Goal: Information Seeking & Learning: Learn about a topic

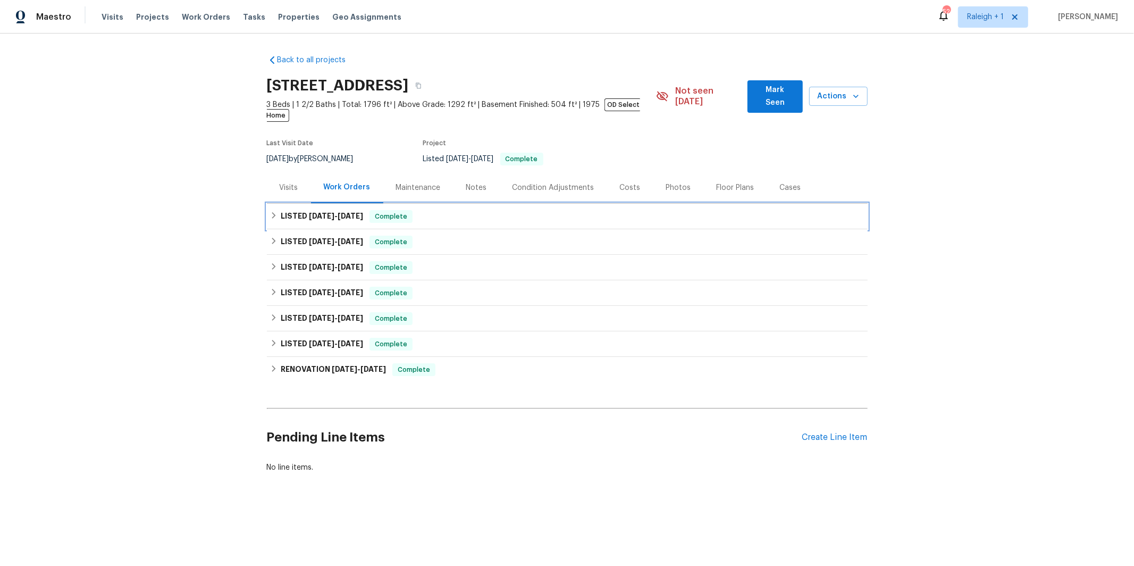
click at [277, 212] on icon at bounding box center [273, 215] width 7 height 7
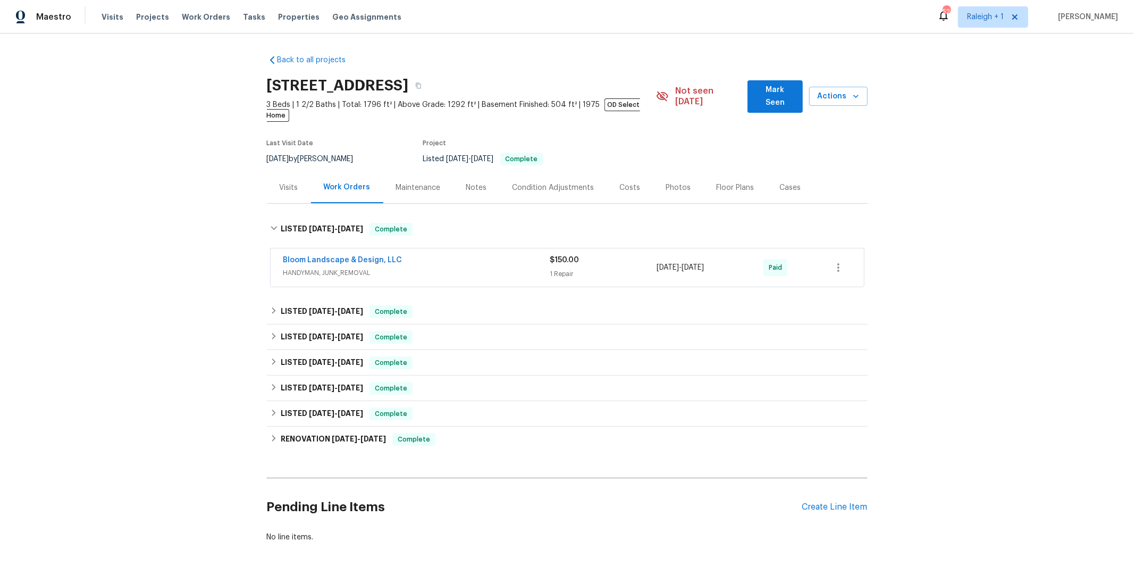
click at [281, 182] on div "Visits" at bounding box center [289, 187] width 19 height 11
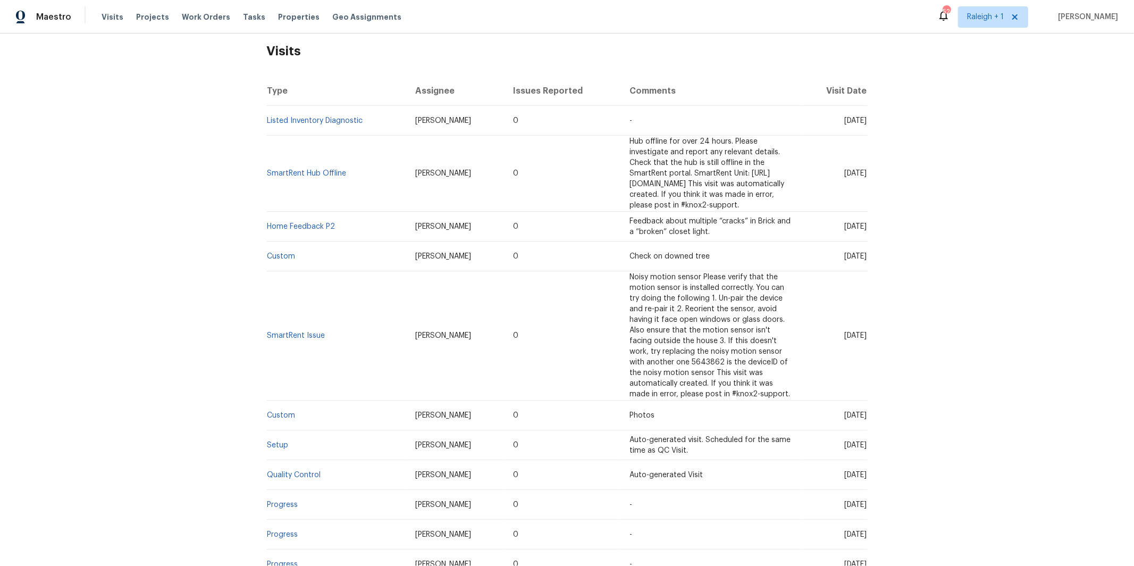
scroll to position [123, 0]
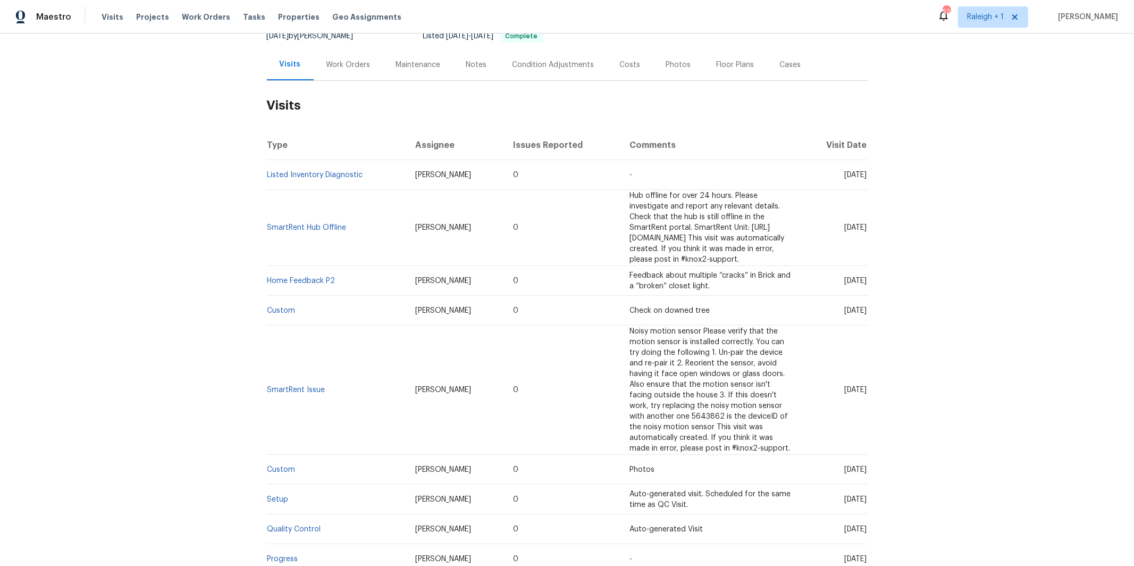
click at [348, 60] on div "Work Orders" at bounding box center [348, 65] width 44 height 11
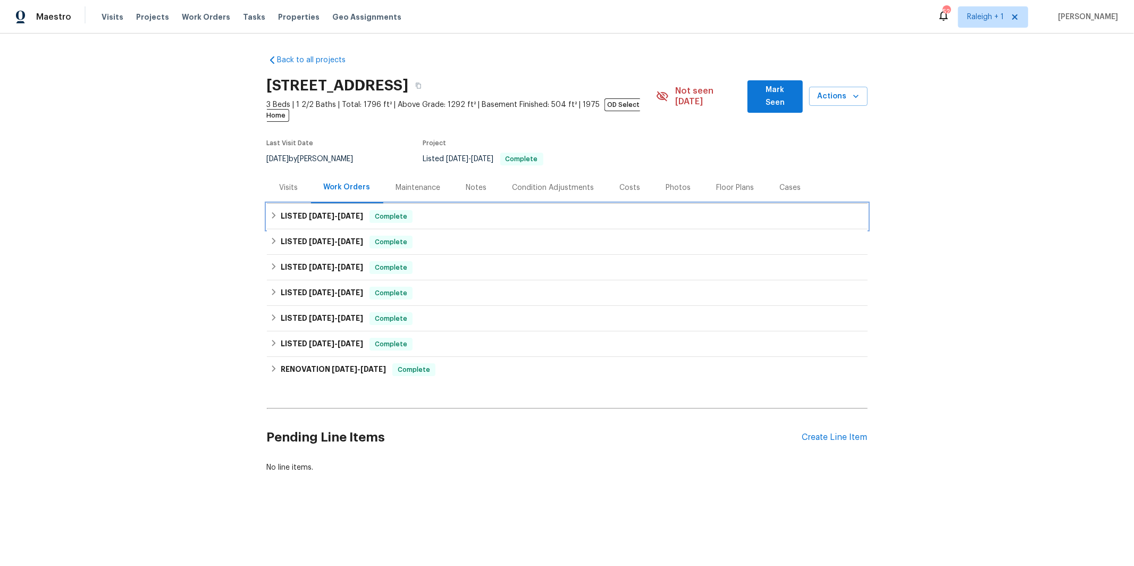
click at [321, 204] on div "LISTED [DATE] - [DATE] Complete" at bounding box center [567, 217] width 601 height 26
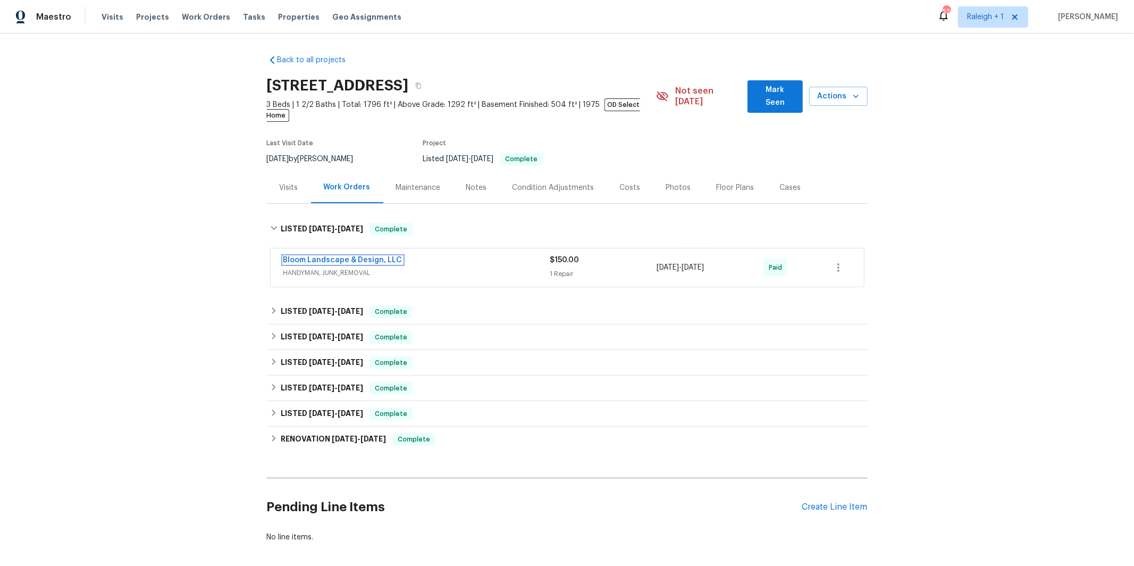
click at [336, 256] on link "Bloom Landscape & Design, LLC" at bounding box center [342, 259] width 119 height 7
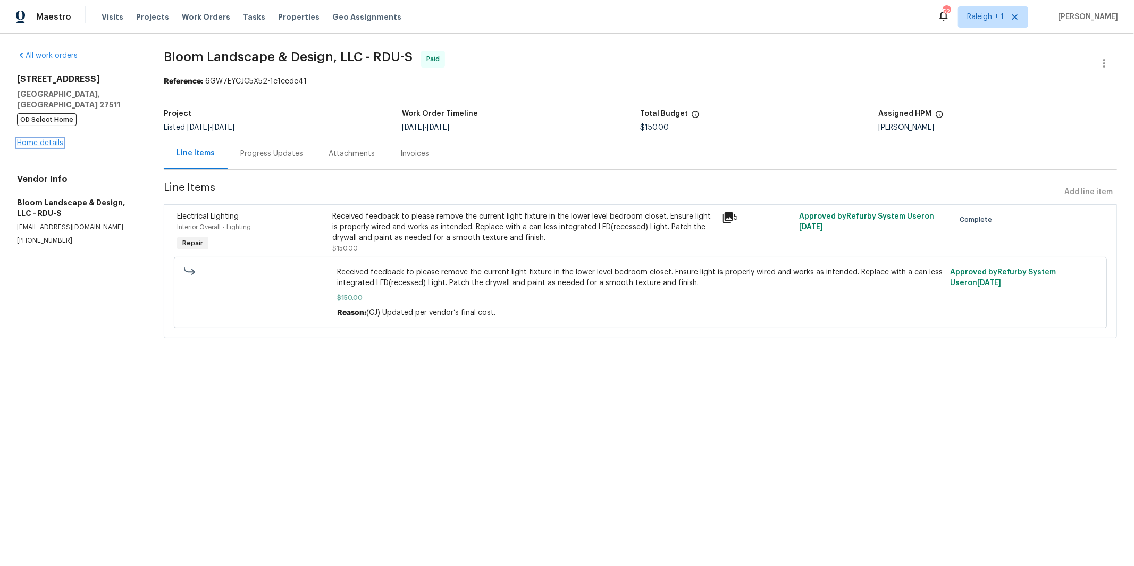
click at [45, 139] on link "Home details" at bounding box center [40, 142] width 46 height 7
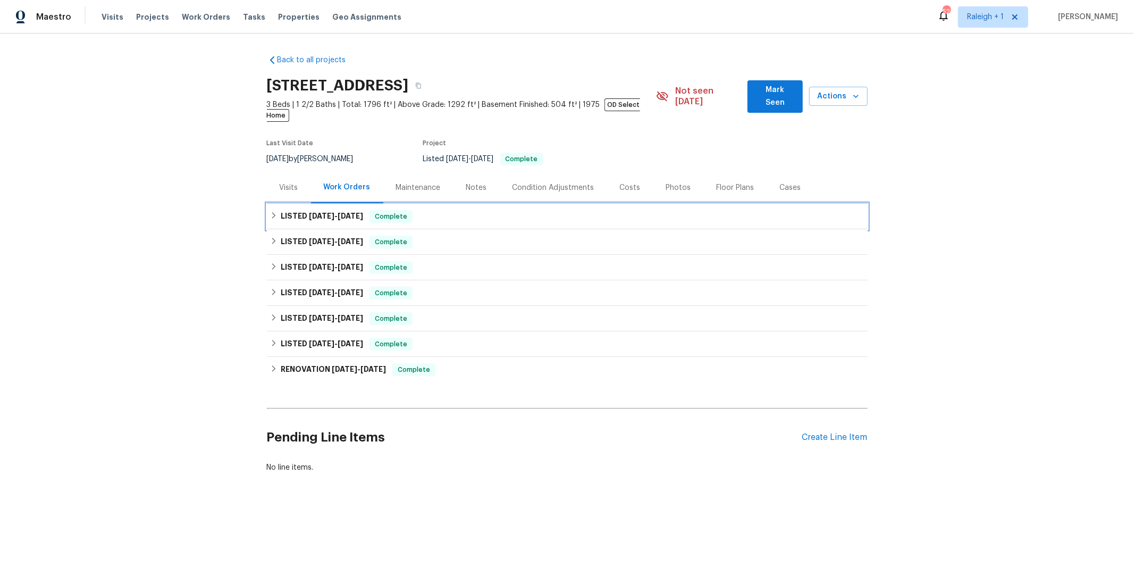
click at [317, 212] on span "[DATE]" at bounding box center [322, 215] width 26 height 7
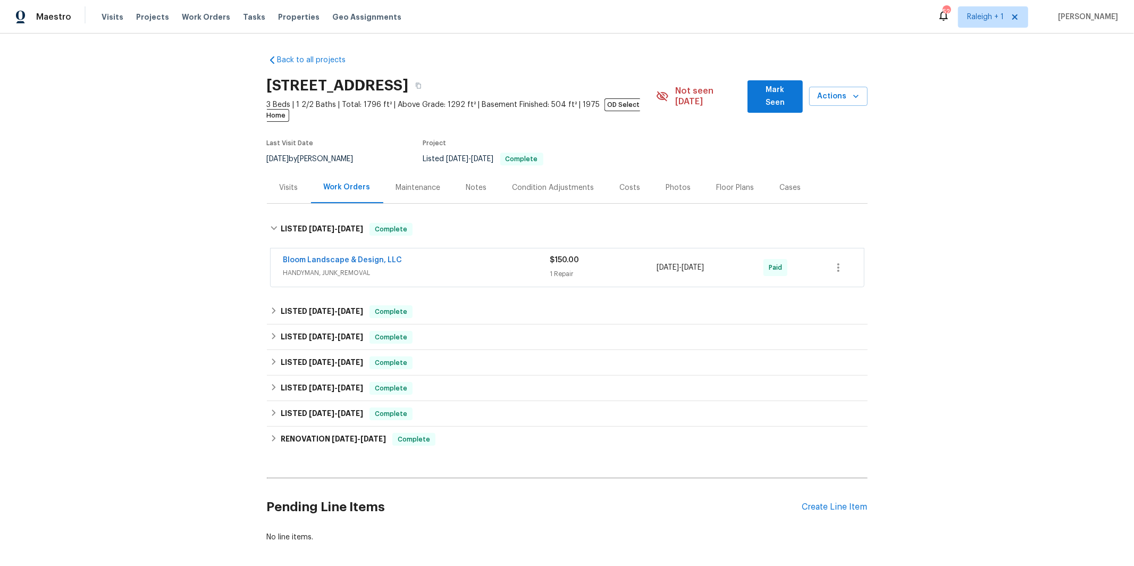
click at [287, 182] on div "Visits" at bounding box center [289, 187] width 19 height 11
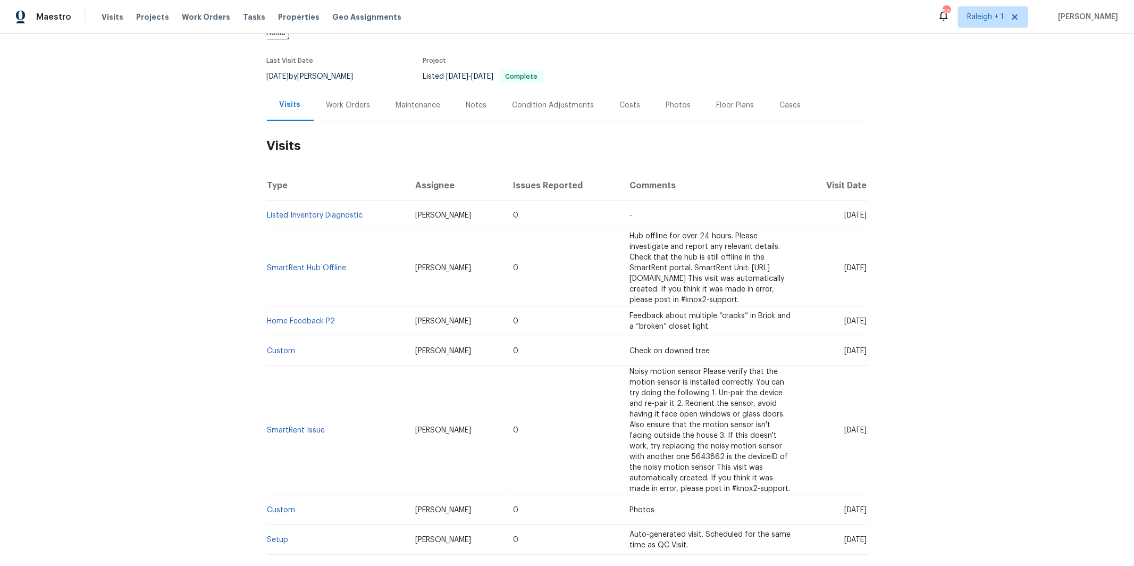
scroll to position [67, 0]
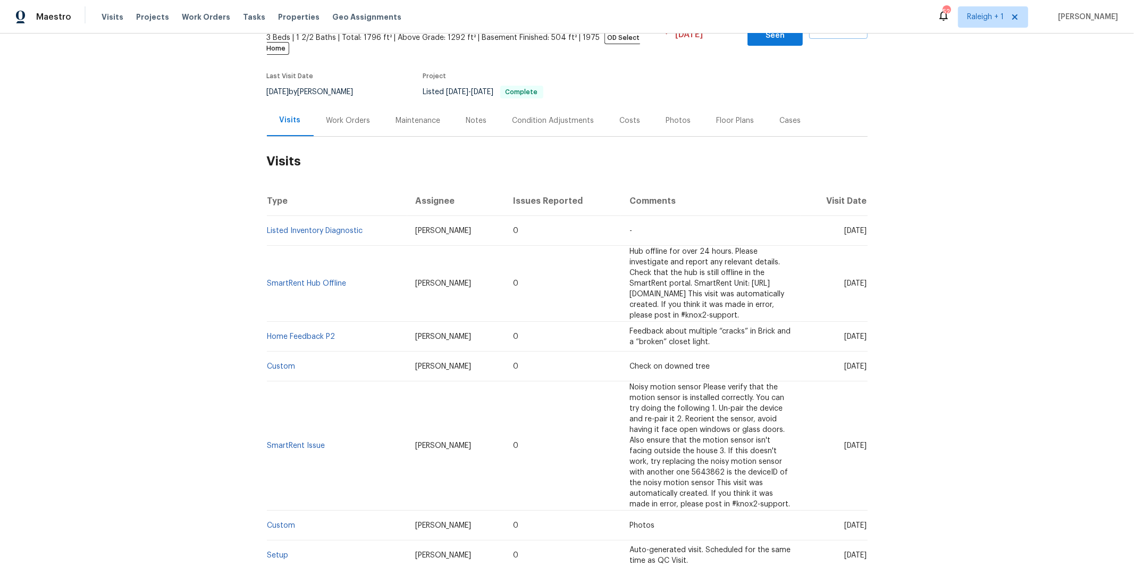
click at [680, 115] on div "Photos" at bounding box center [678, 120] width 25 height 11
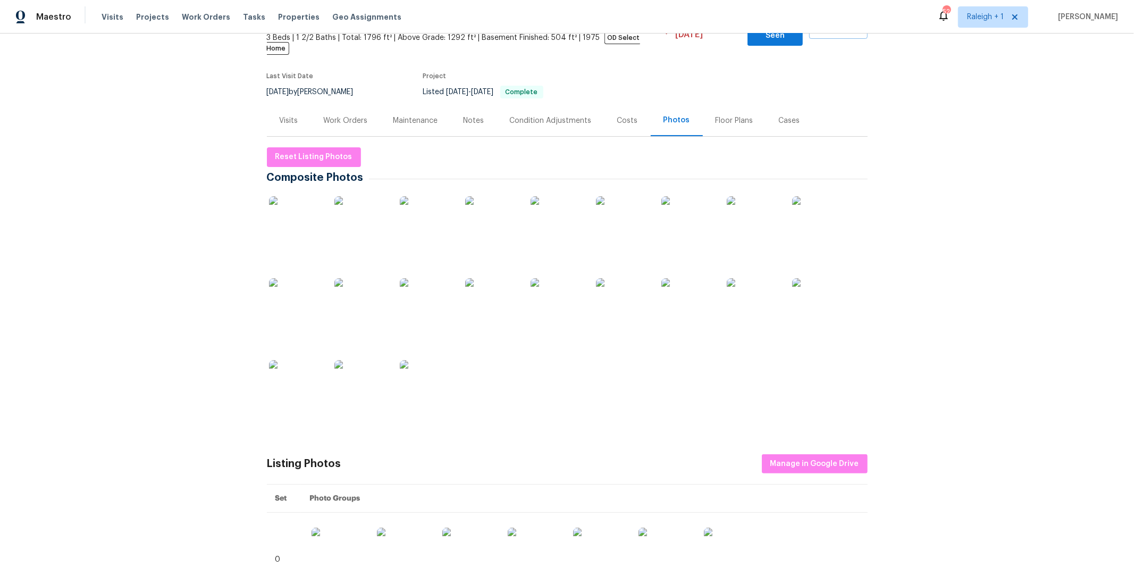
click at [700, 310] on img at bounding box center [687, 304] width 53 height 53
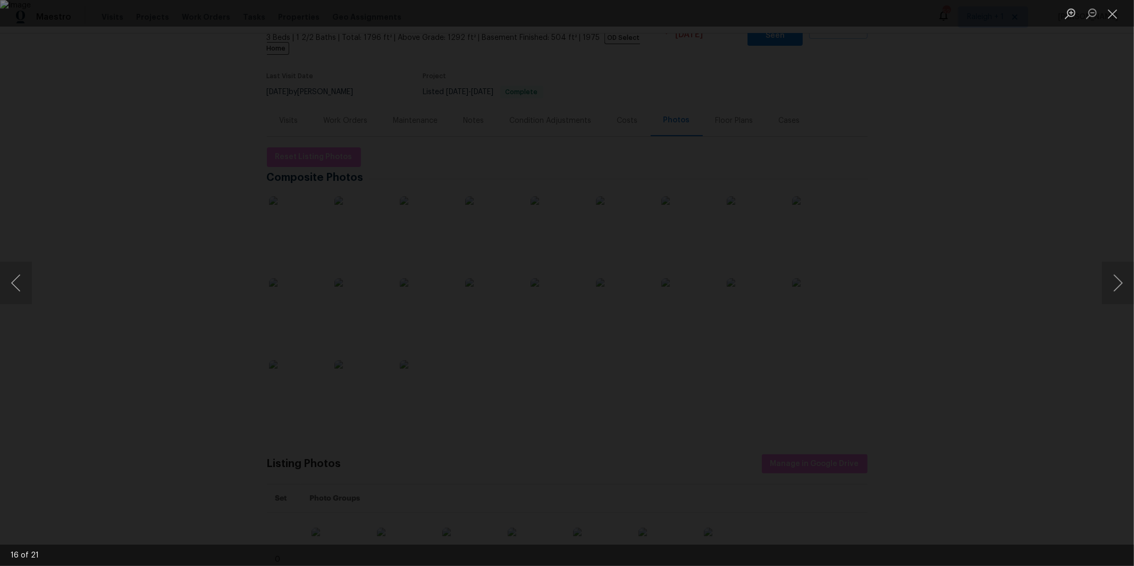
click at [891, 258] on div "Lightbox" at bounding box center [567, 283] width 1134 height 566
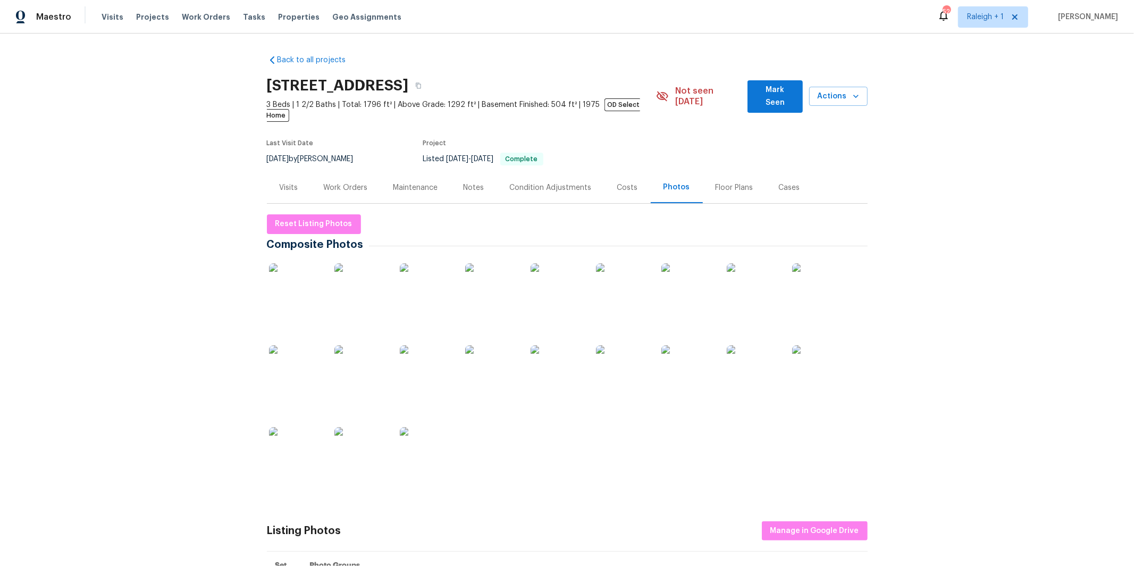
click at [761, 284] on img at bounding box center [753, 289] width 53 height 53
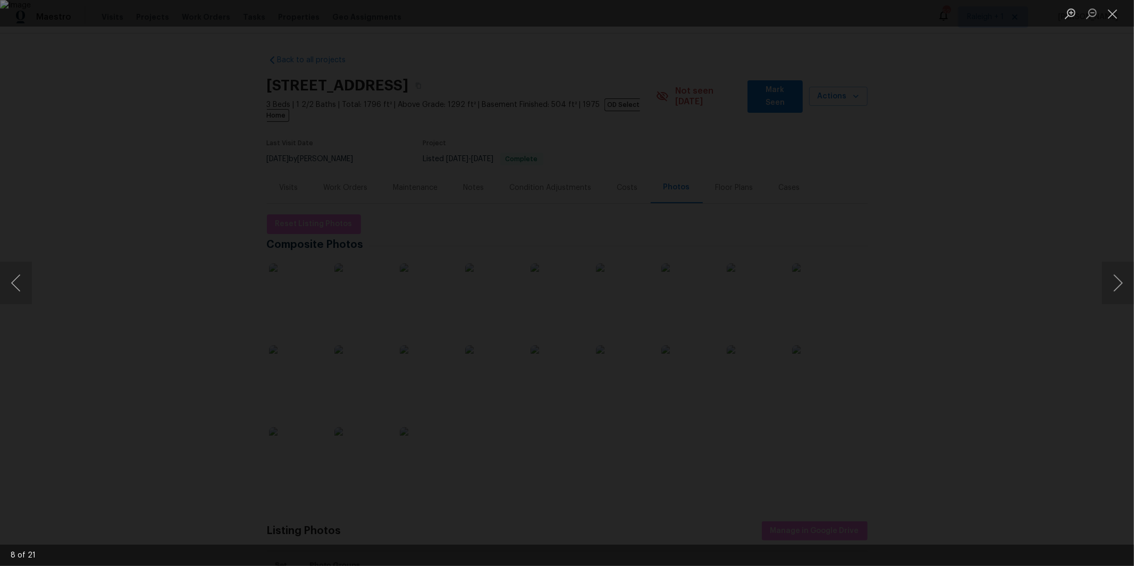
click at [182, 291] on div "Lightbox" at bounding box center [567, 283] width 1134 height 566
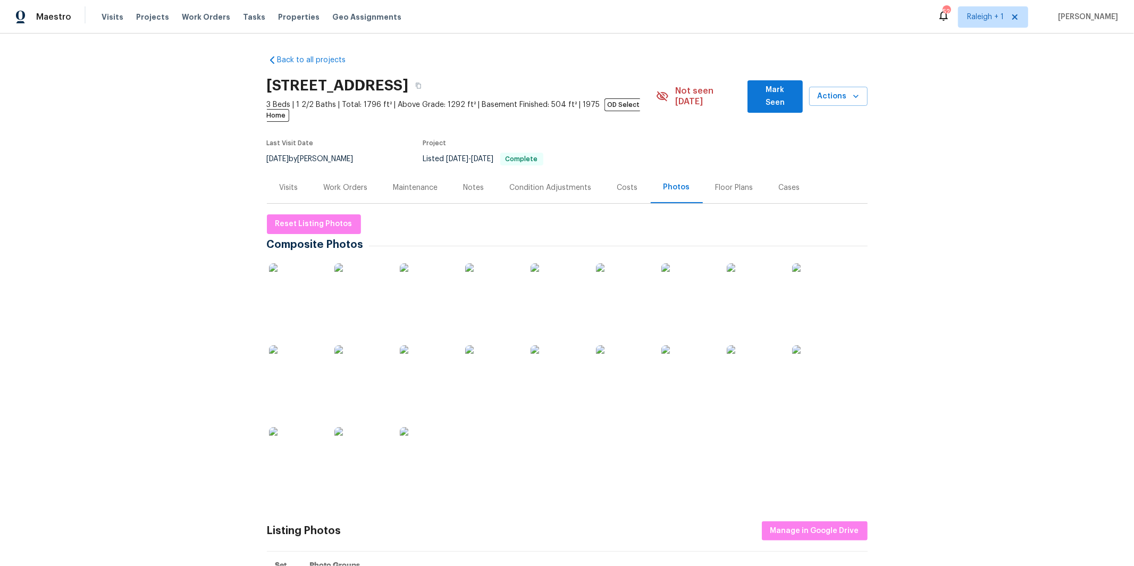
click at [393, 182] on div "Maintenance" at bounding box center [415, 187] width 45 height 11
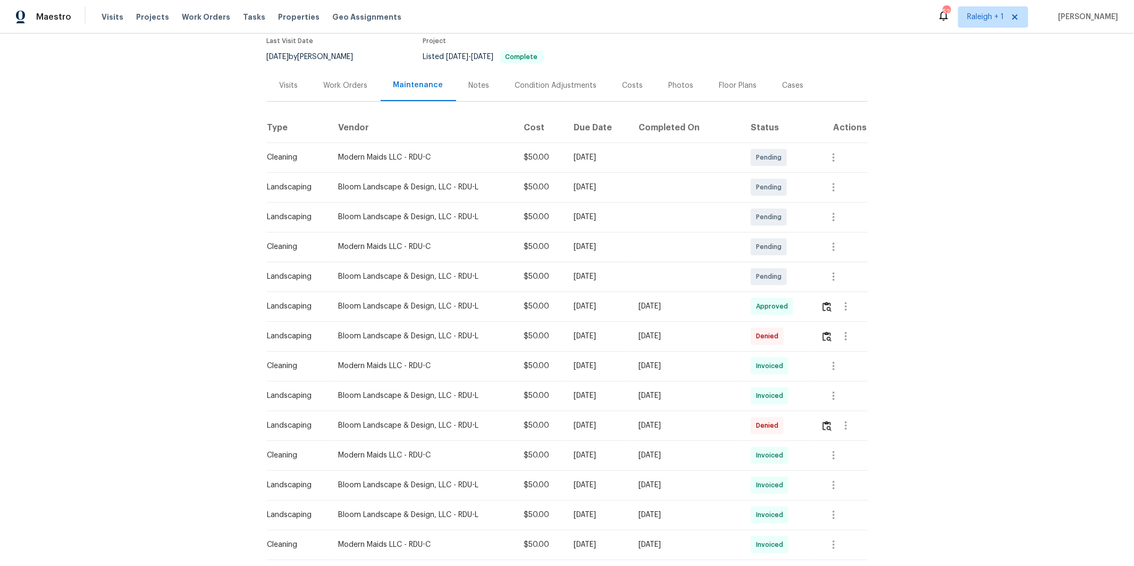
scroll to position [147, 0]
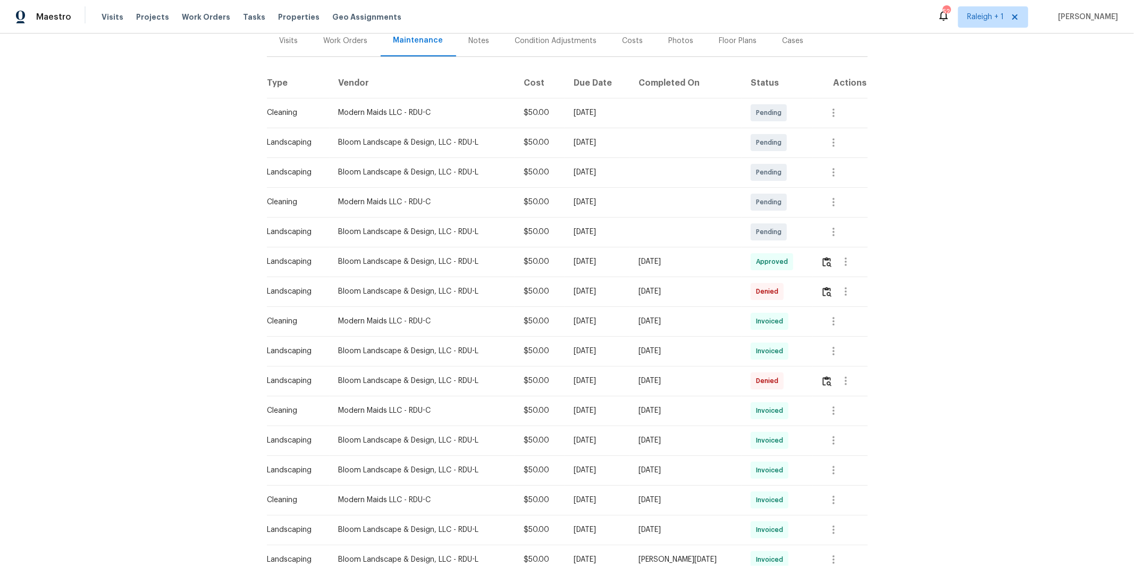
drag, startPoint x: 794, startPoint y: 342, endPoint x: 753, endPoint y: 338, distance: 41.2
click at [790, 342] on td "Invoiced" at bounding box center [777, 351] width 70 height 30
drag, startPoint x: 391, startPoint y: 348, endPoint x: 646, endPoint y: 330, distance: 255.3
click at [416, 341] on td "Bloom Landscape & Design, LLC - RDU-L" at bounding box center [422, 351] width 185 height 30
drag, startPoint x: 826, startPoint y: 333, endPoint x: 831, endPoint y: 336, distance: 5.5
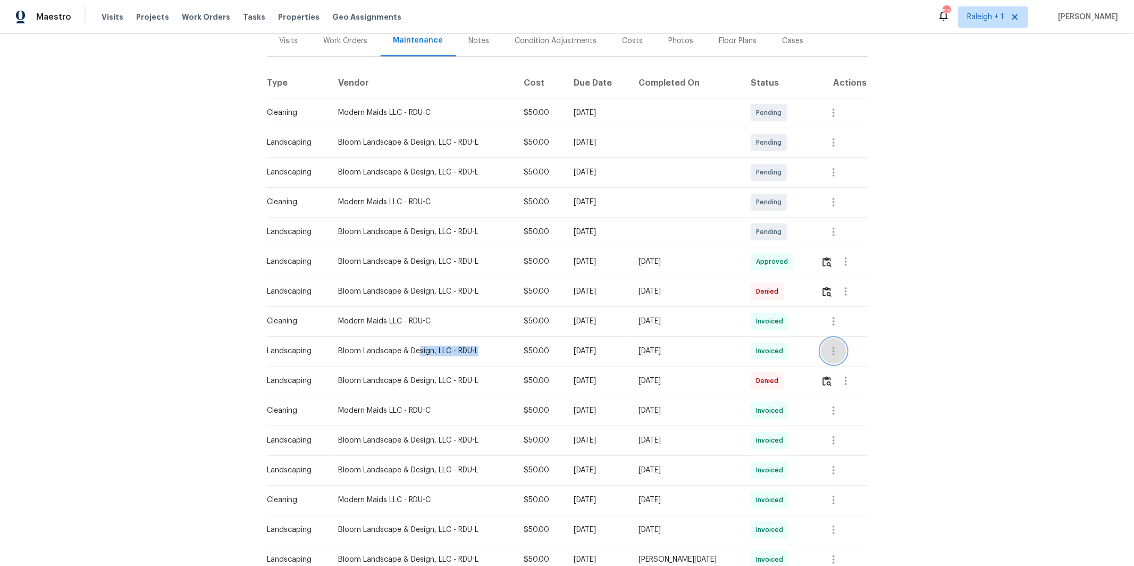
click at [831, 338] on button "button" at bounding box center [834, 351] width 26 height 26
click at [755, 341] on div at bounding box center [567, 283] width 1134 height 566
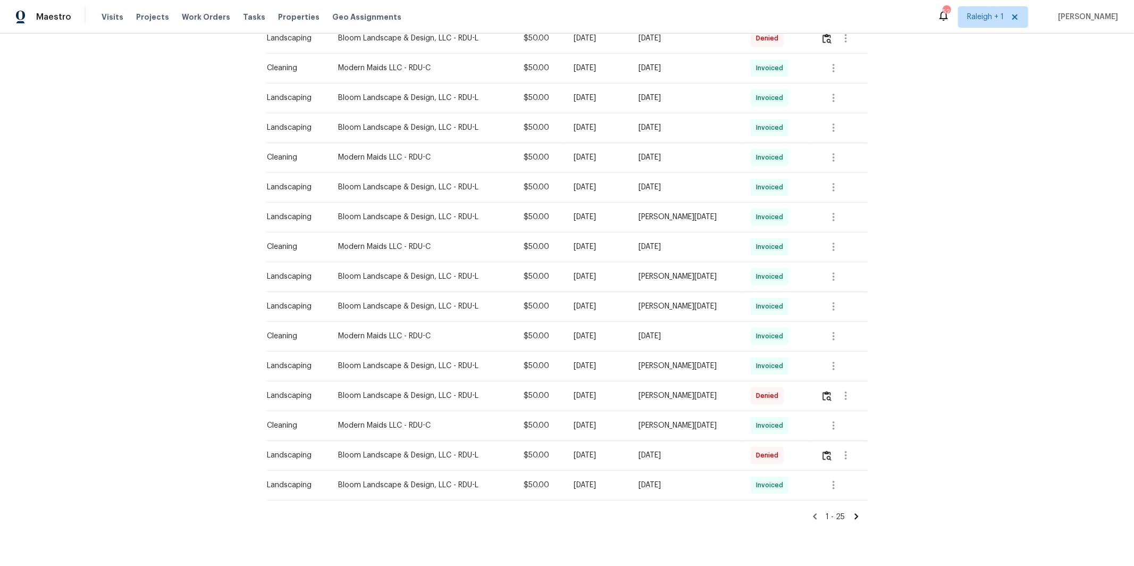
scroll to position [499, 0]
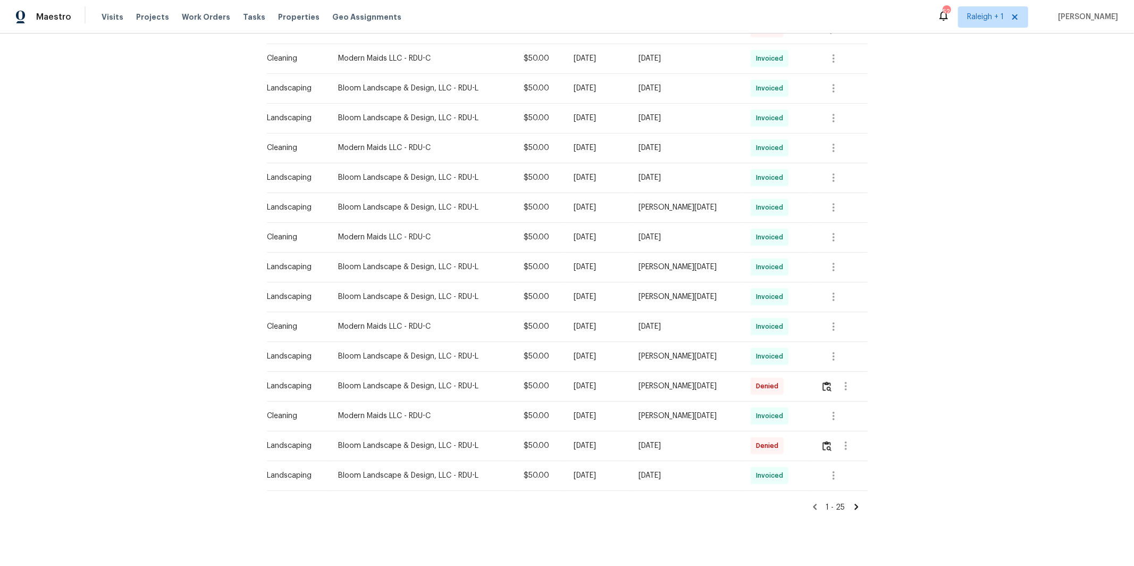
drag, startPoint x: 851, startPoint y: 332, endPoint x: 805, endPoint y: 348, distance: 48.4
click at [850, 341] on td at bounding box center [839, 356] width 55 height 30
drag, startPoint x: 804, startPoint y: 348, endPoint x: 799, endPoint y: 349, distance: 5.3
click at [804, 348] on td "Invoiced" at bounding box center [777, 356] width 70 height 30
click at [388, 351] on div "Bloom Landscape & Design, LLC - RDU-L" at bounding box center [422, 356] width 168 height 11
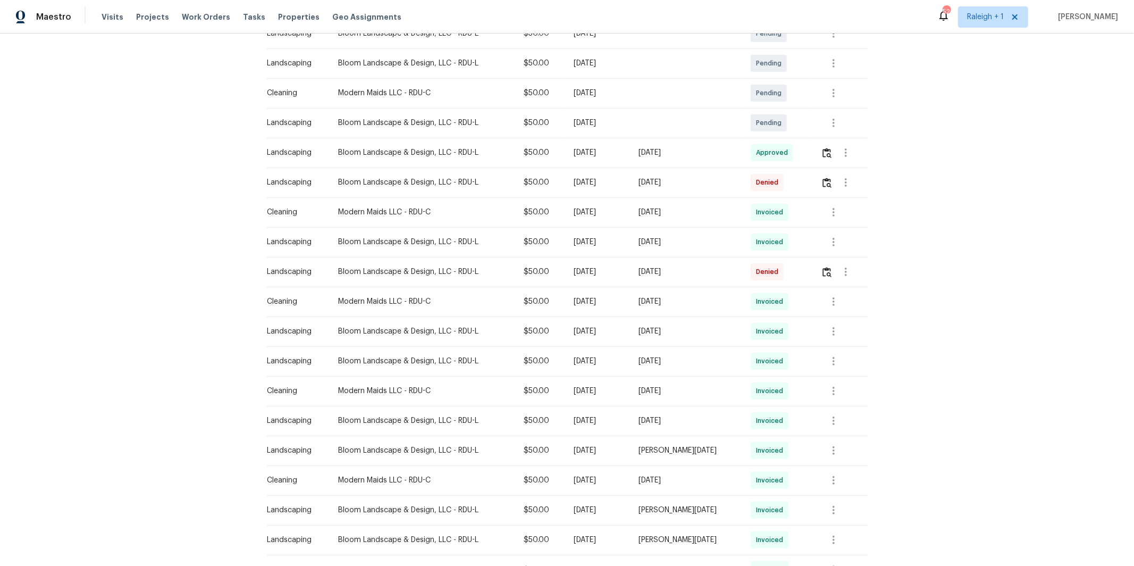
scroll to position [175, 0]
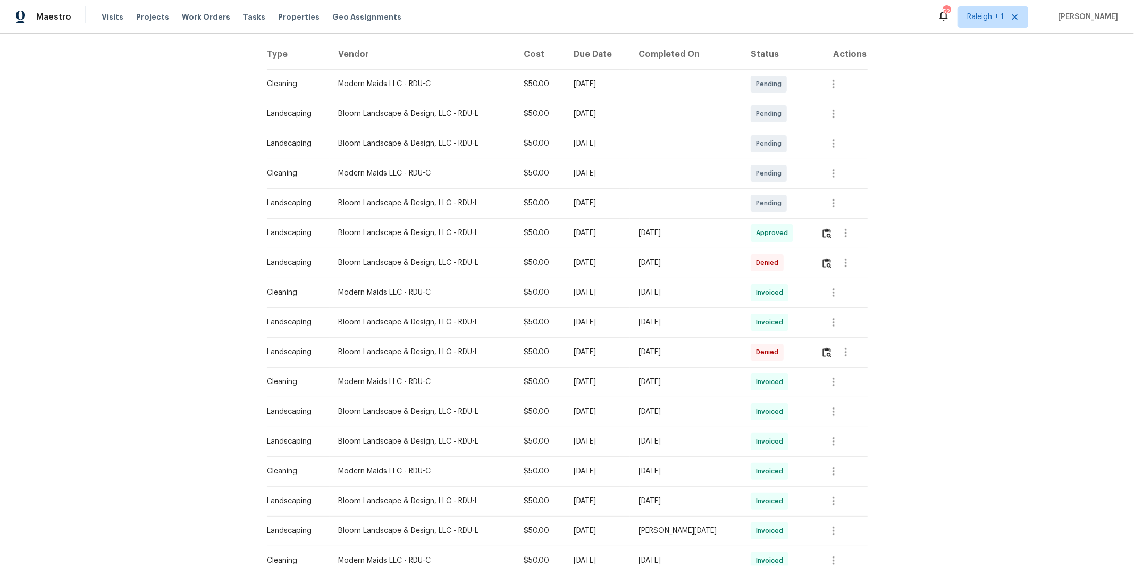
click at [363, 248] on td "Bloom Landscape & Design, LLC - RDU-L" at bounding box center [422, 263] width 185 height 30
click at [353, 257] on div "Bloom Landscape & Design, LLC - RDU-L" at bounding box center [422, 262] width 168 height 11
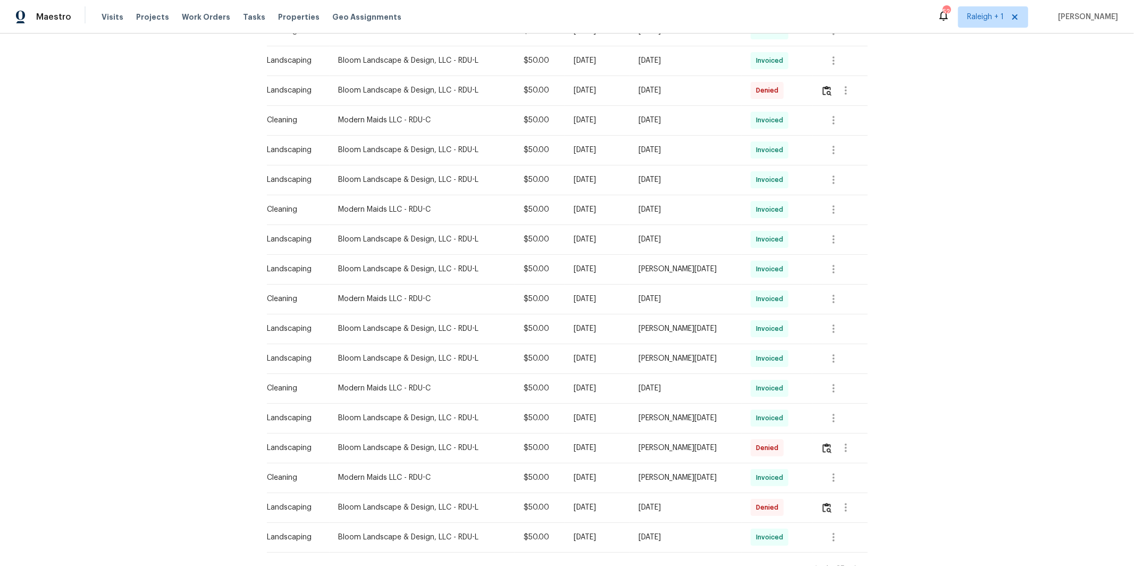
scroll to position [380, 0]
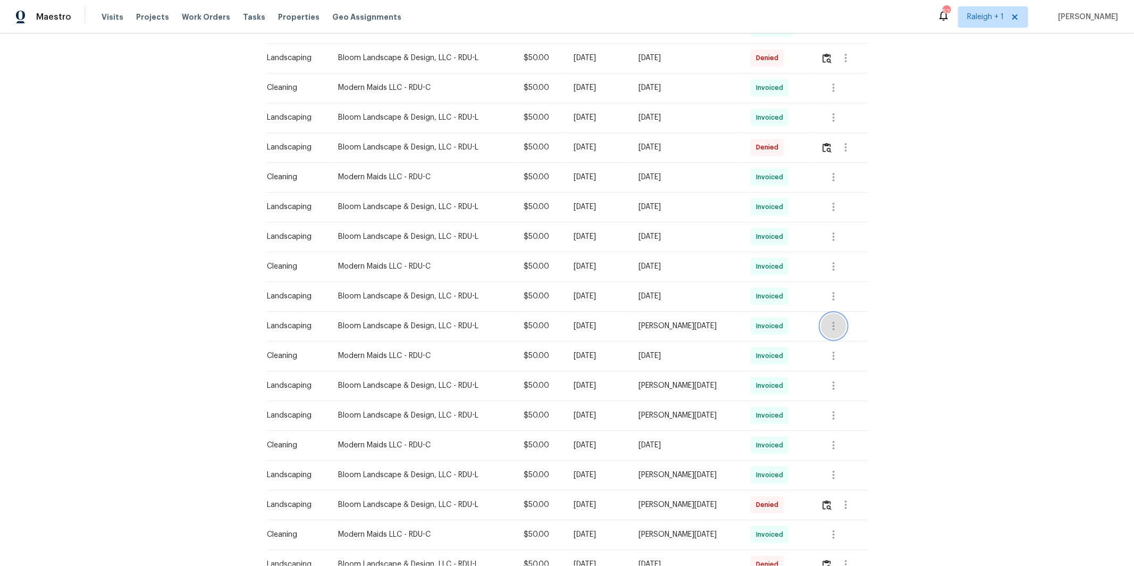
drag, startPoint x: 827, startPoint y: 306, endPoint x: 833, endPoint y: 298, distance: 9.5
click at [828, 313] on div at bounding box center [834, 326] width 26 height 26
click at [837, 295] on button "button" at bounding box center [834, 296] width 26 height 26
drag, startPoint x: 608, startPoint y: 261, endPoint x: 588, endPoint y: 265, distance: 20.8
click at [607, 261] on div at bounding box center [567, 283] width 1134 height 566
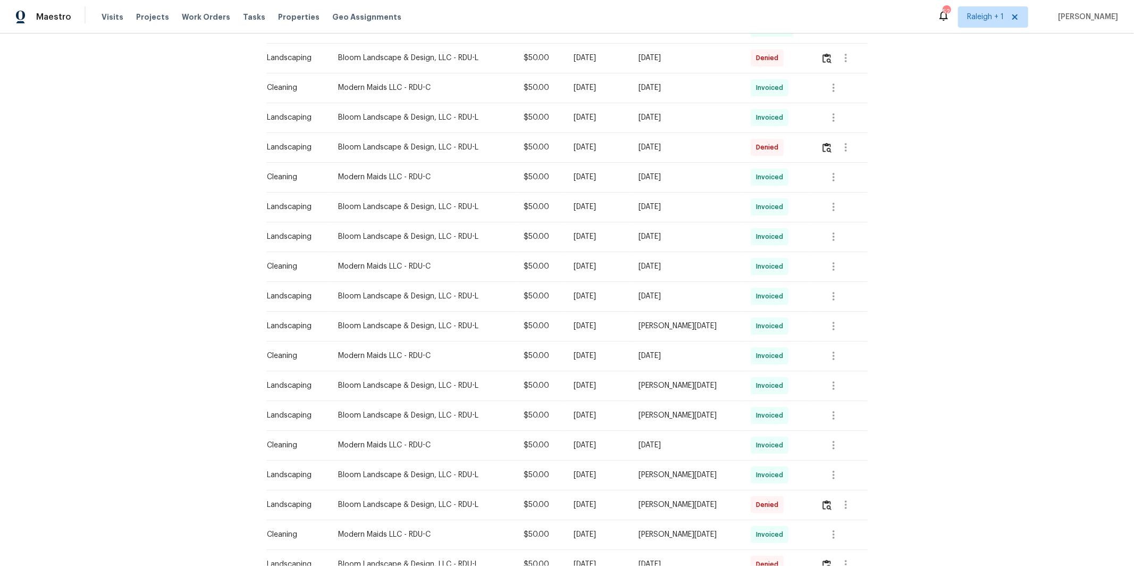
drag, startPoint x: 367, startPoint y: 290, endPoint x: 470, endPoint y: 349, distance: 117.9
click at [367, 291] on div "Bloom Landscape & Design, LLC - RDU-L" at bounding box center [422, 296] width 168 height 11
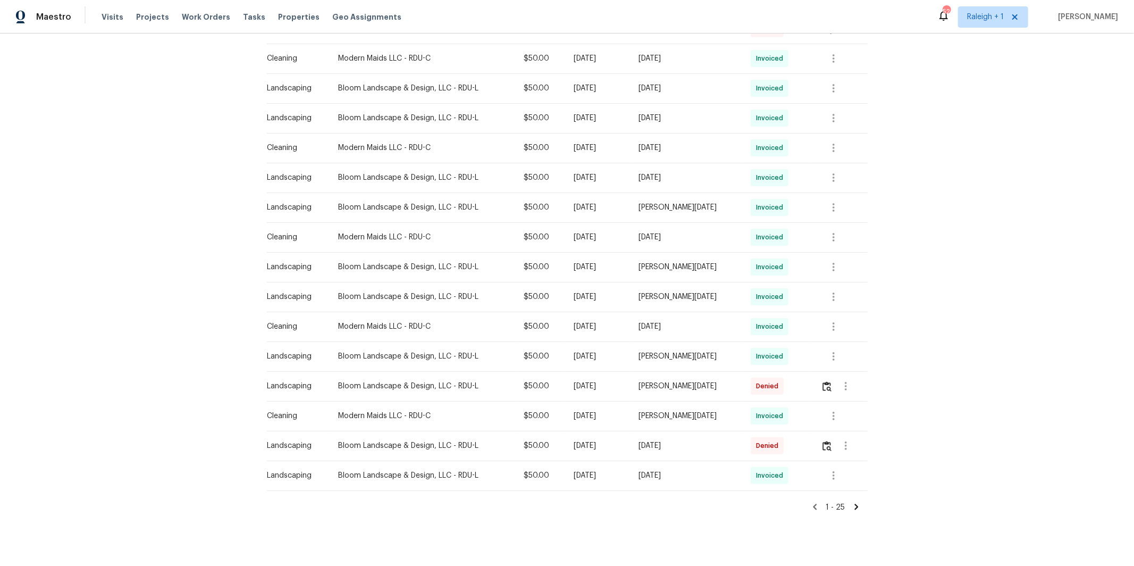
click at [854, 502] on icon at bounding box center [857, 507] width 10 height 10
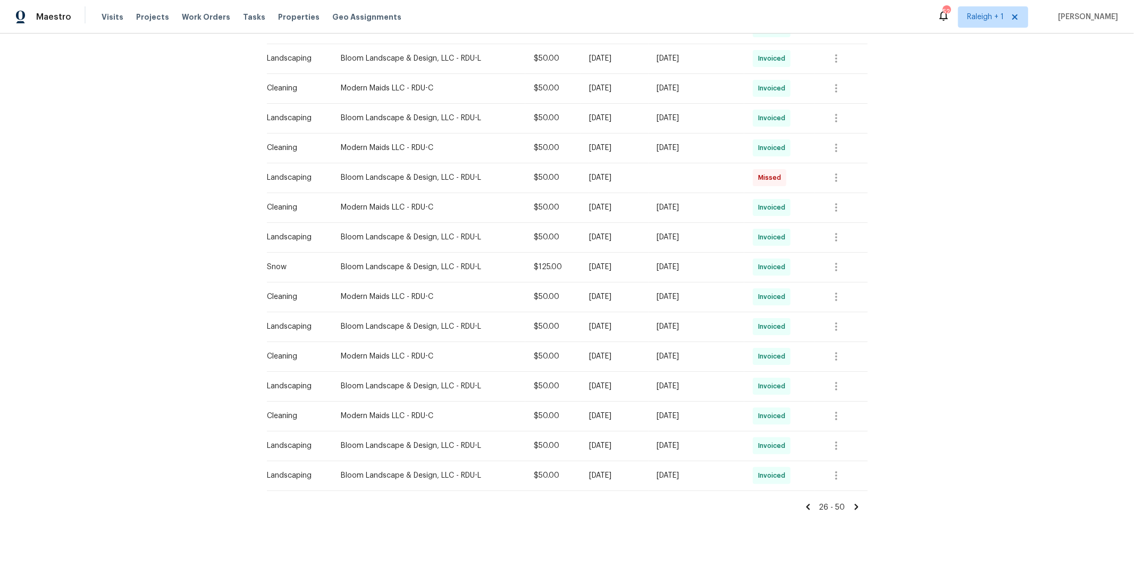
click at [811, 502] on icon at bounding box center [808, 507] width 10 height 10
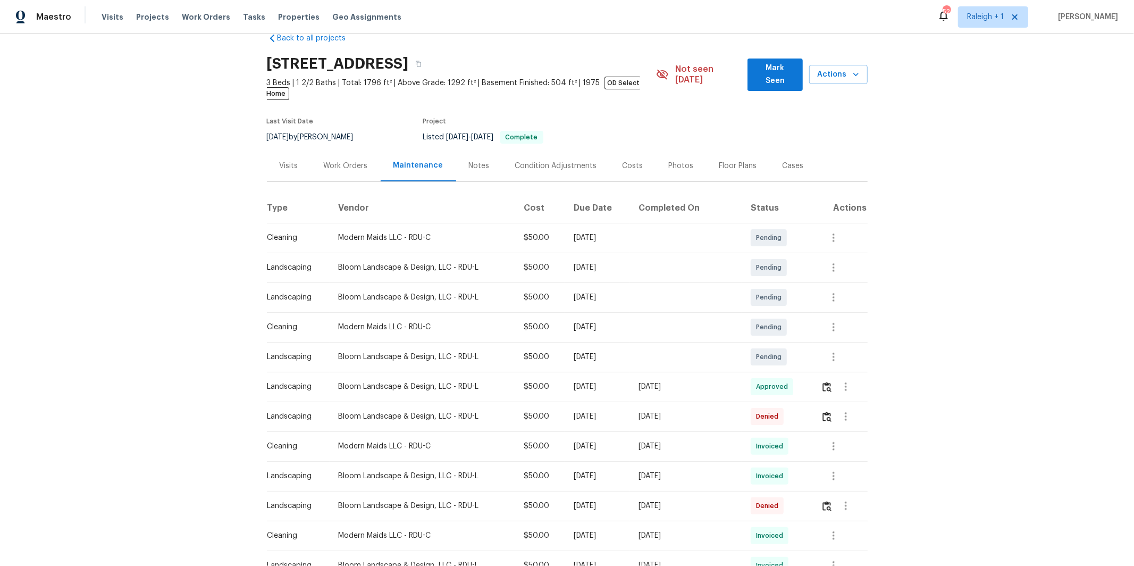
scroll to position [54, 0]
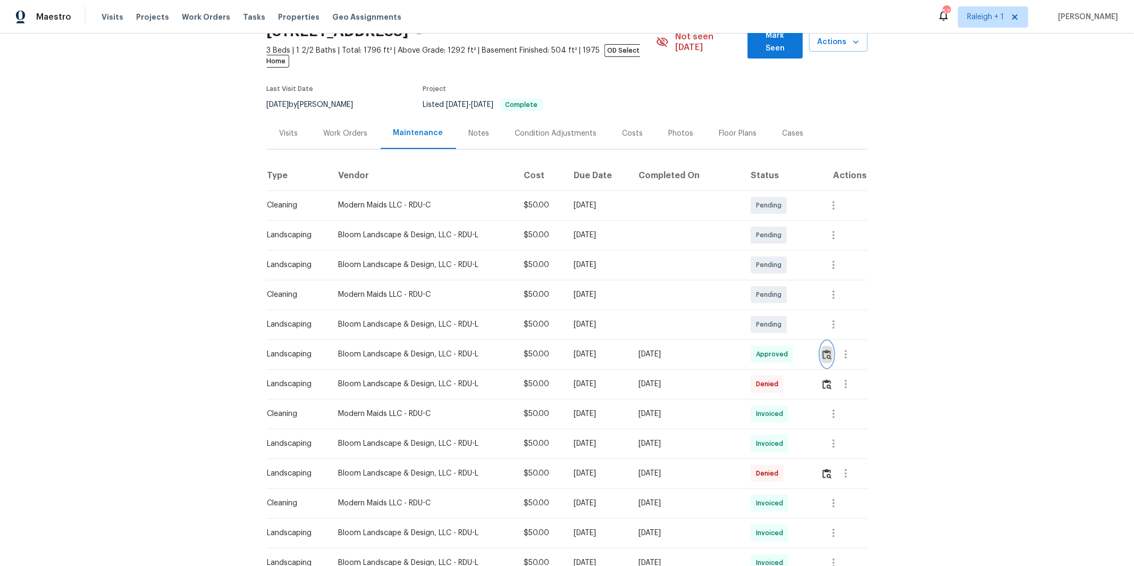
click at [823, 346] on button "button" at bounding box center [827, 354] width 12 height 26
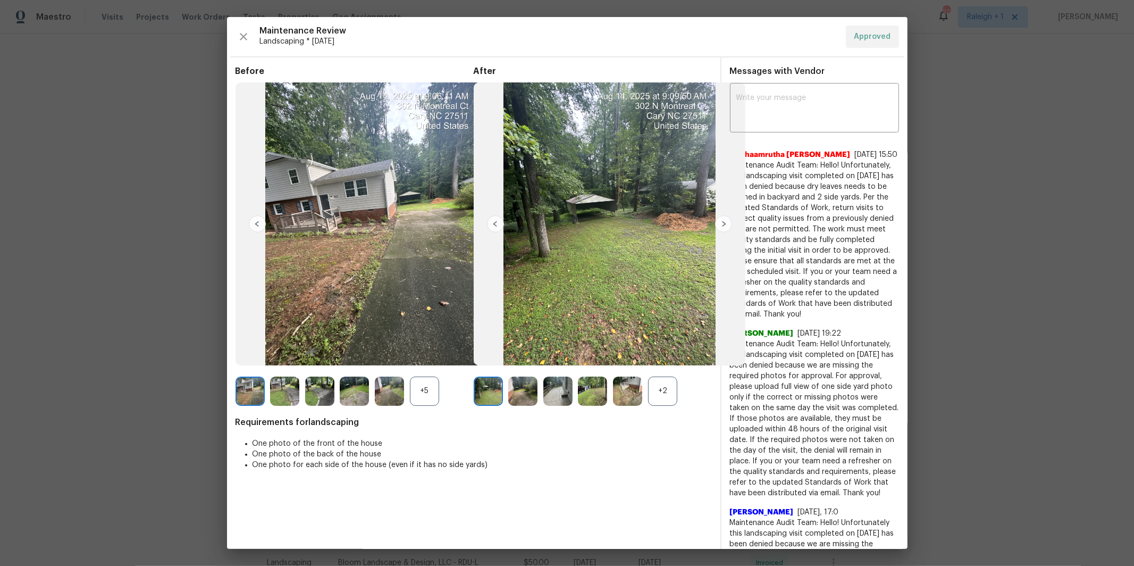
click at [724, 223] on img at bounding box center [723, 223] width 17 height 17
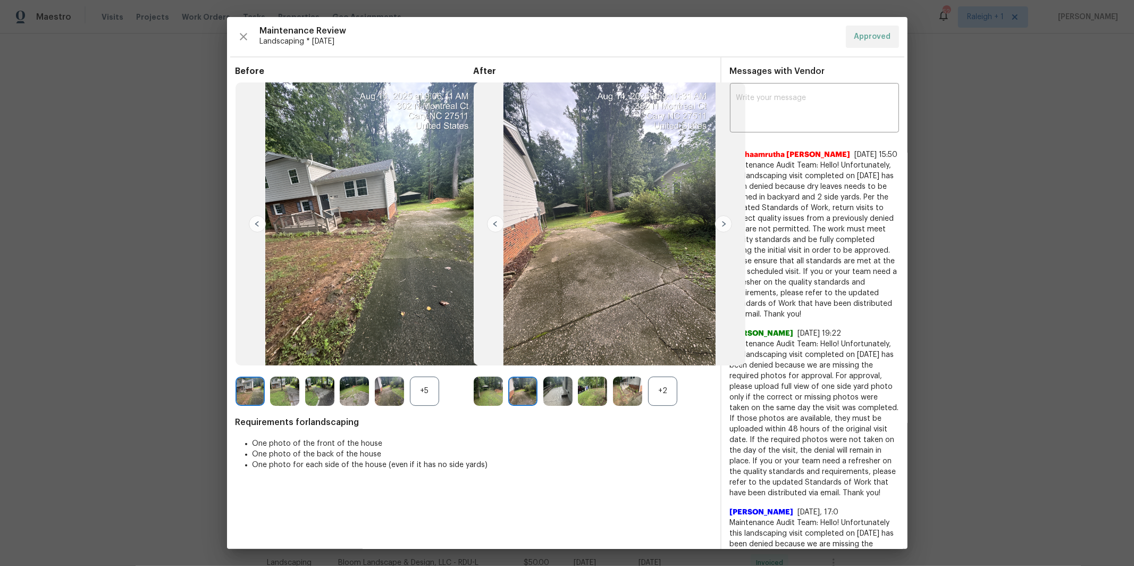
click at [491, 395] on img at bounding box center [488, 390] width 29 height 29
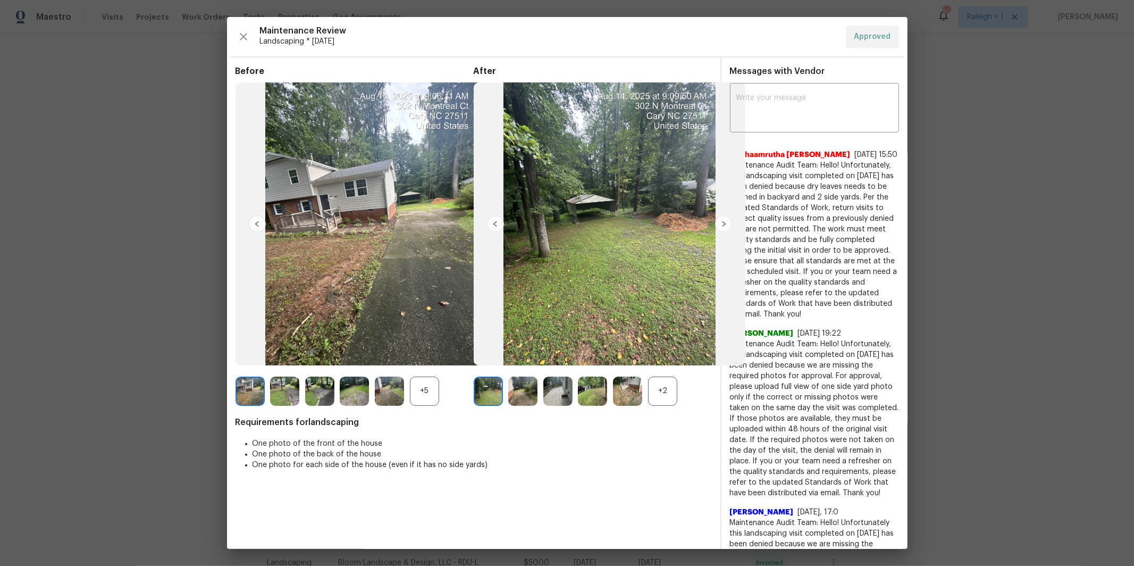
click at [722, 222] on img at bounding box center [723, 223] width 17 height 17
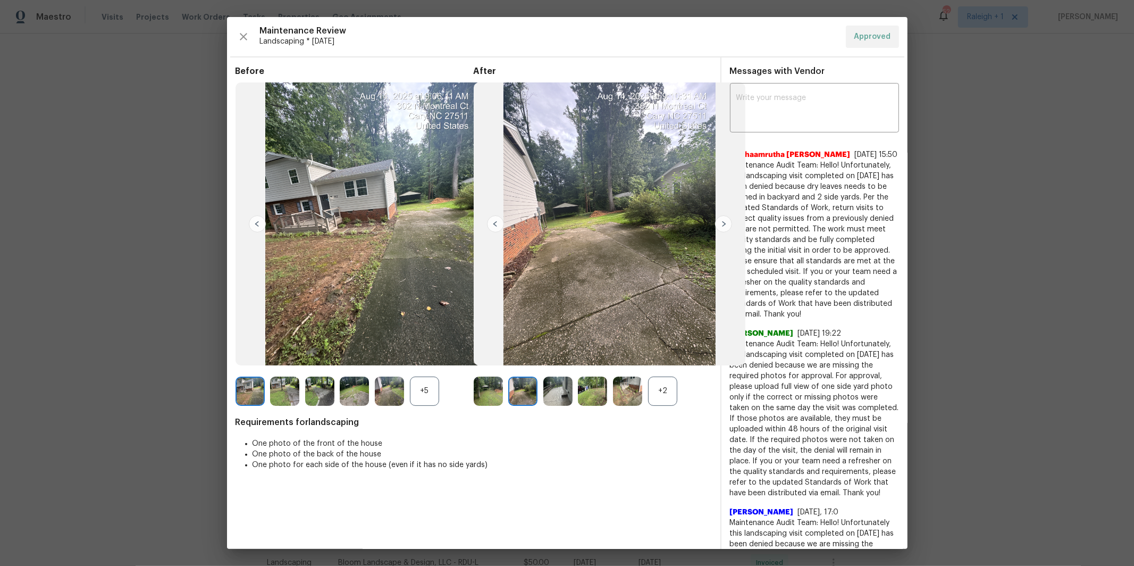
click at [722, 222] on img at bounding box center [723, 223] width 17 height 17
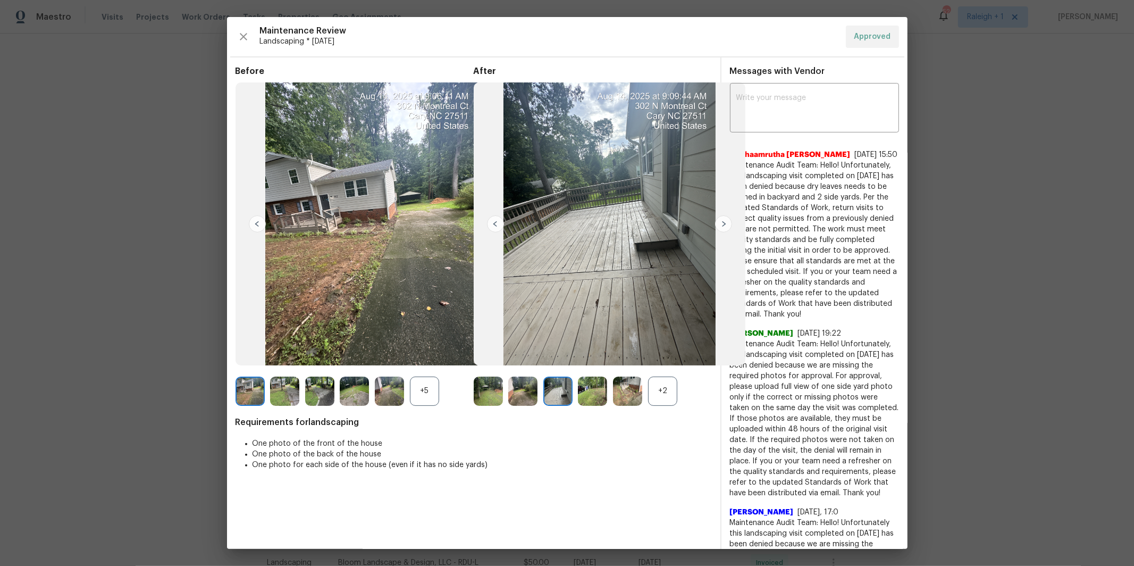
click at [722, 222] on img at bounding box center [723, 223] width 17 height 17
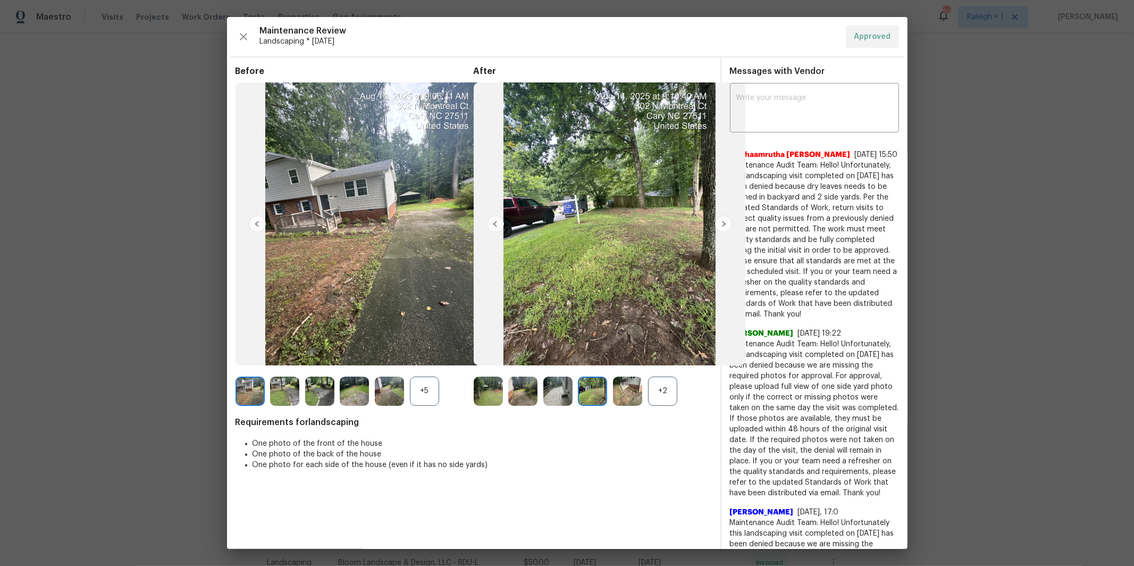
click at [722, 223] on img at bounding box center [723, 223] width 17 height 17
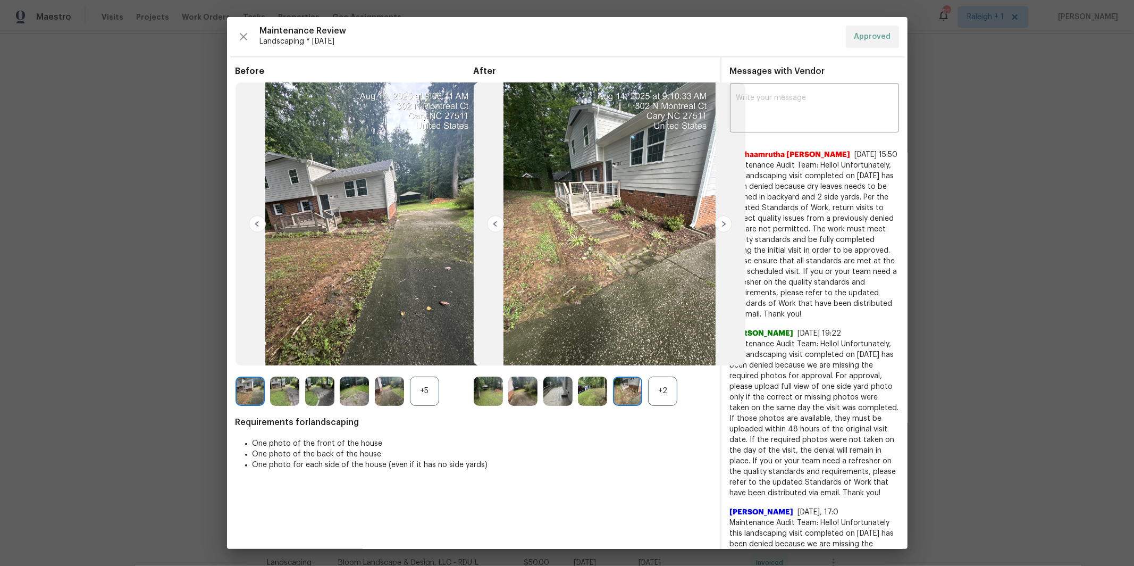
click at [722, 224] on img at bounding box center [723, 223] width 17 height 17
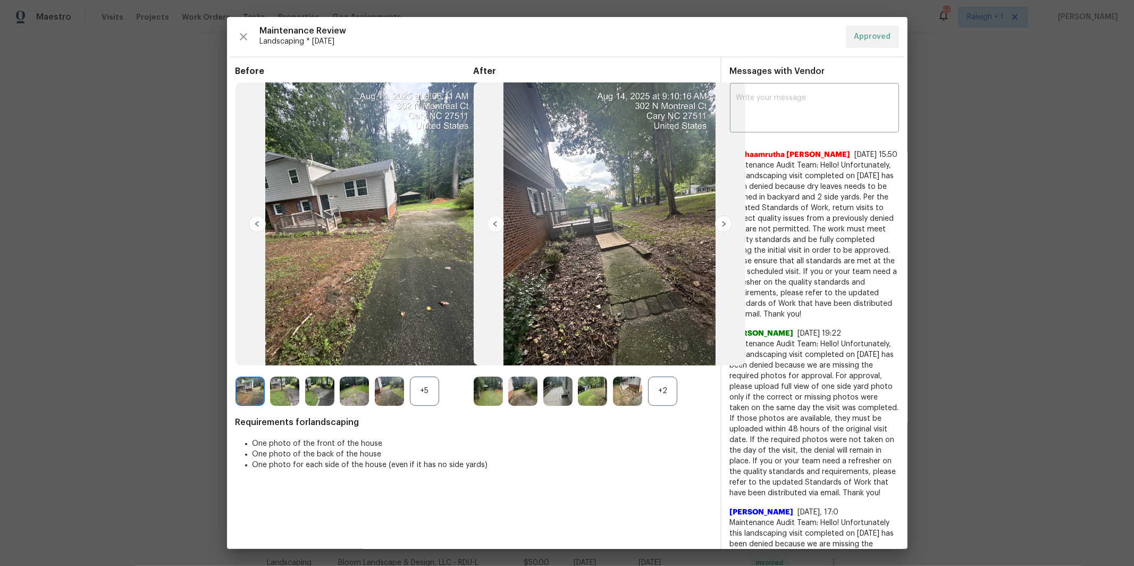
click at [726, 225] on img at bounding box center [723, 223] width 17 height 17
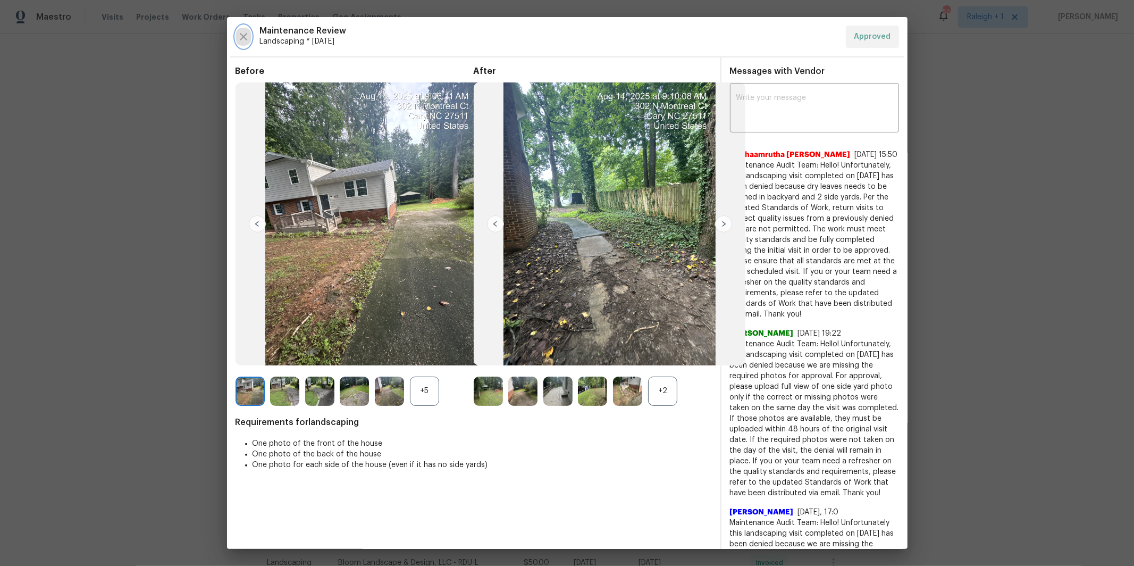
click at [240, 36] on icon "button" at bounding box center [243, 36] width 13 height 13
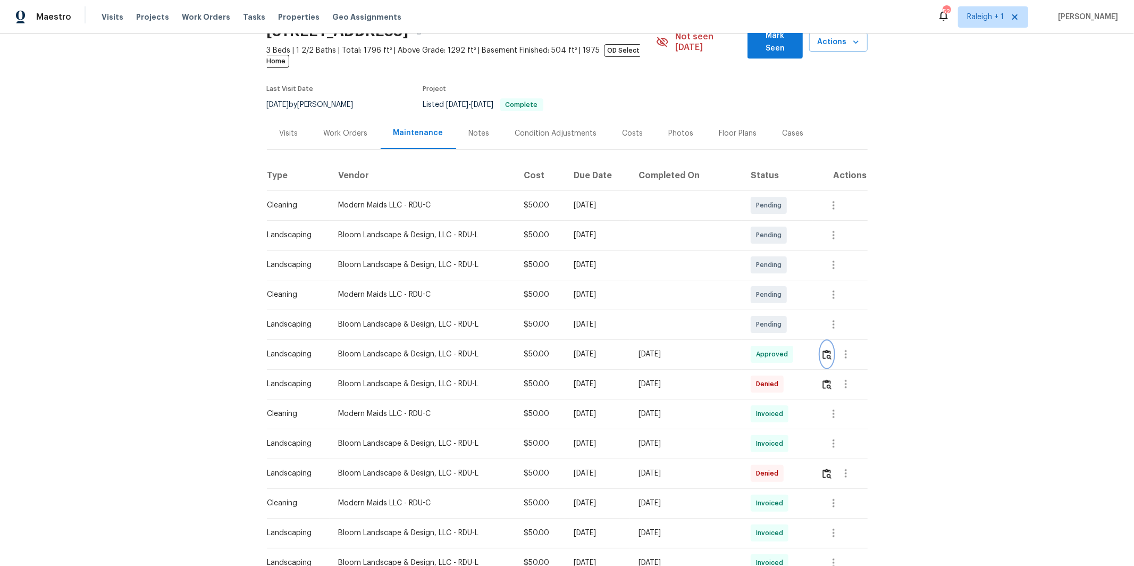
click at [826, 349] on img "button" at bounding box center [827, 354] width 9 height 10
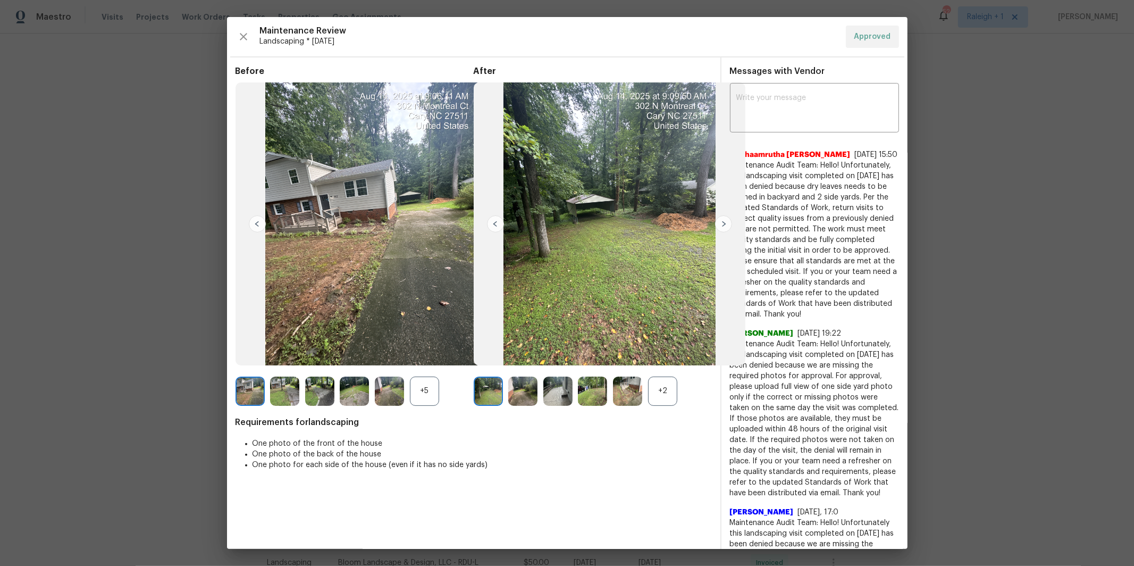
click at [725, 224] on img at bounding box center [723, 223] width 17 height 17
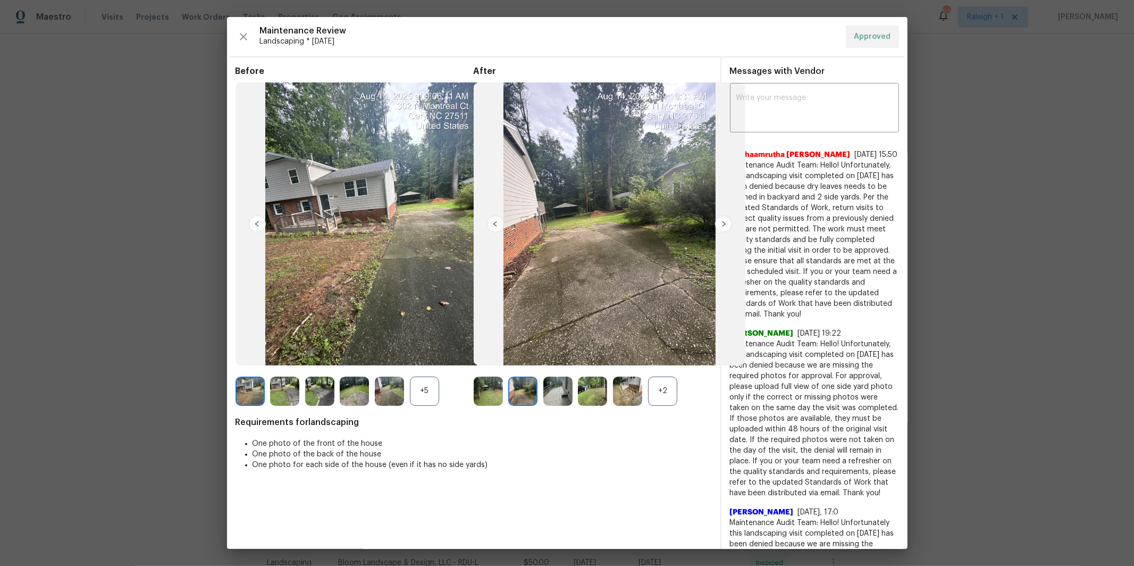
click at [725, 224] on img at bounding box center [723, 223] width 17 height 17
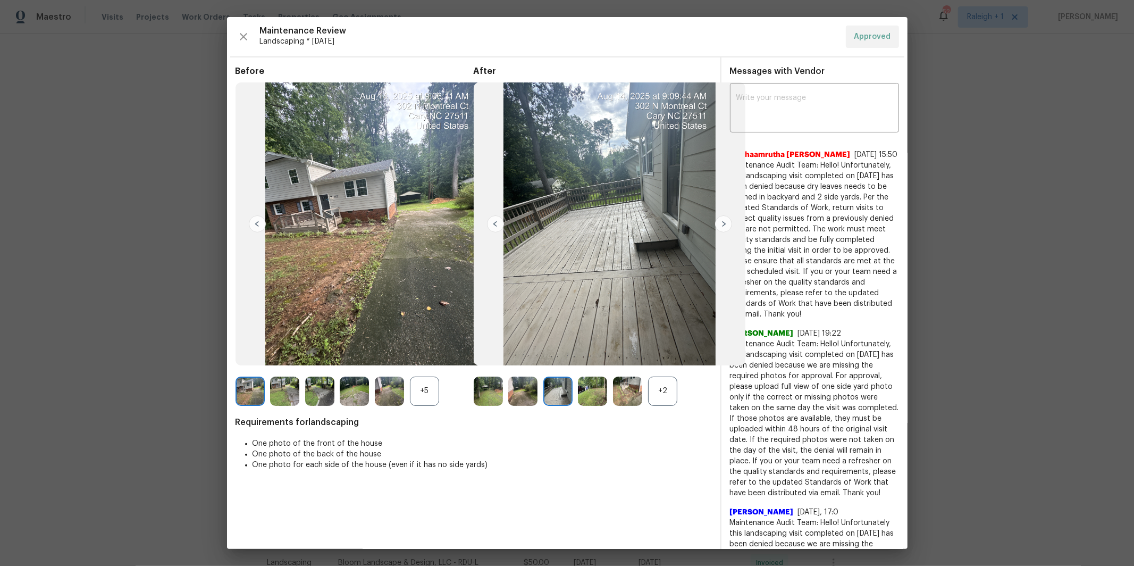
click at [724, 225] on img at bounding box center [723, 223] width 17 height 17
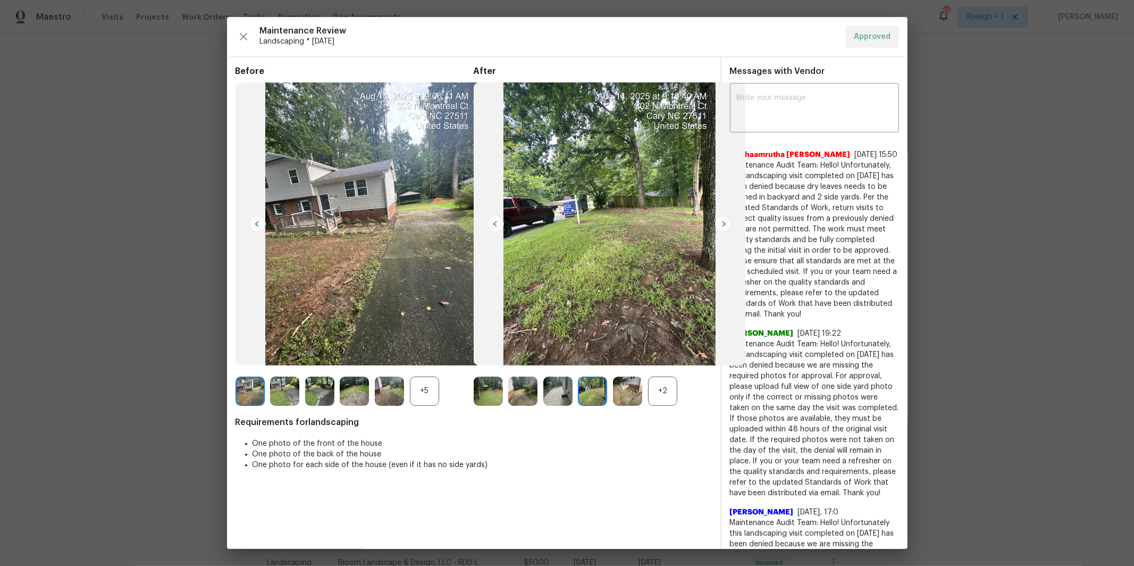
click at [724, 225] on img at bounding box center [723, 223] width 17 height 17
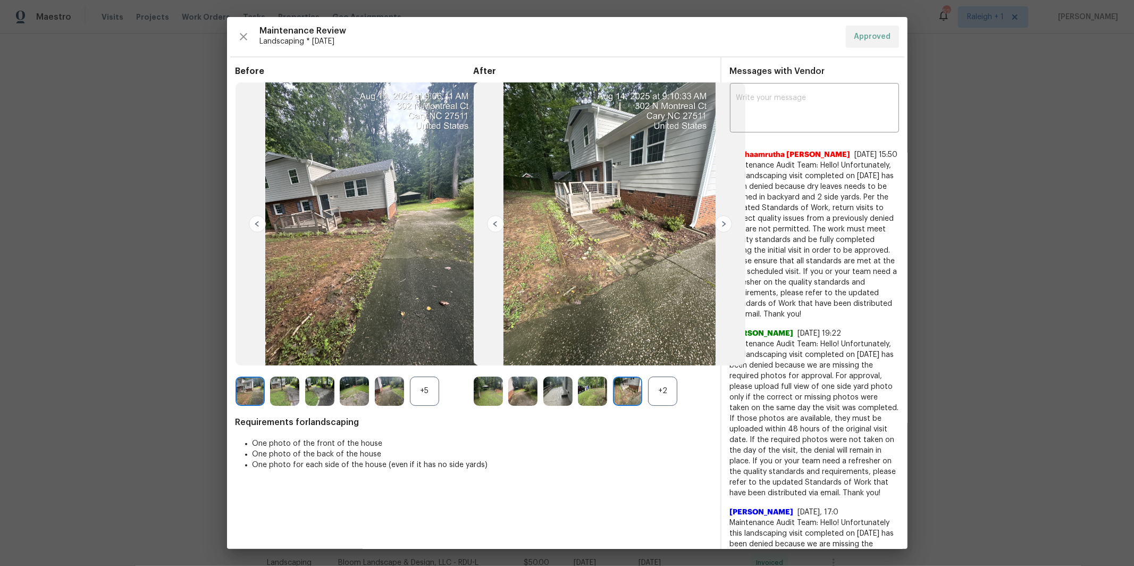
click at [726, 227] on img at bounding box center [723, 223] width 17 height 17
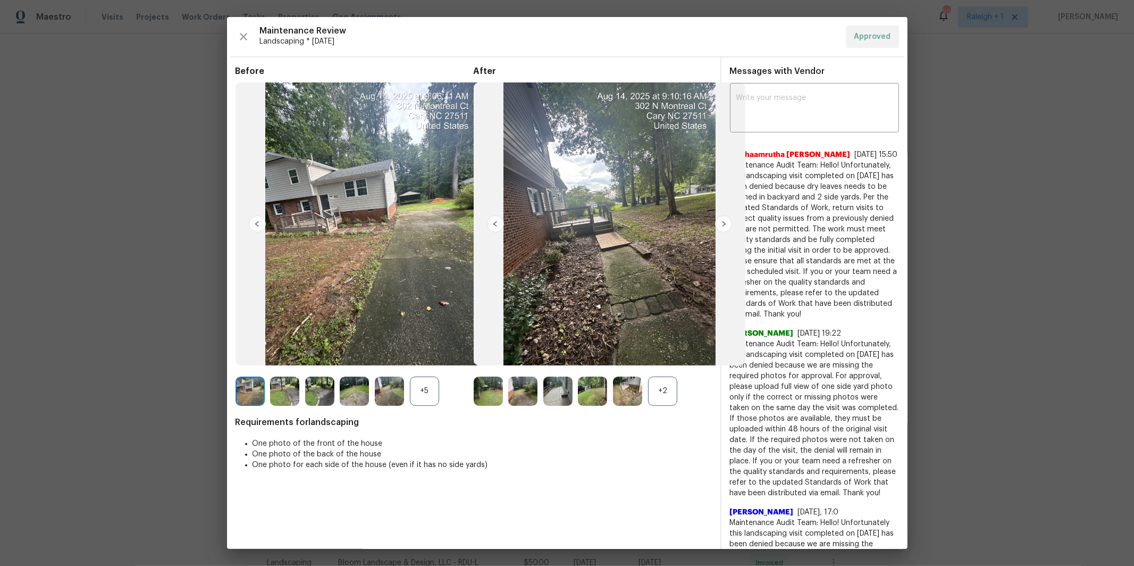
drag, startPoint x: 498, startPoint y: 221, endPoint x: 507, endPoint y: 253, distance: 32.6
click at [498, 221] on img at bounding box center [495, 223] width 17 height 17
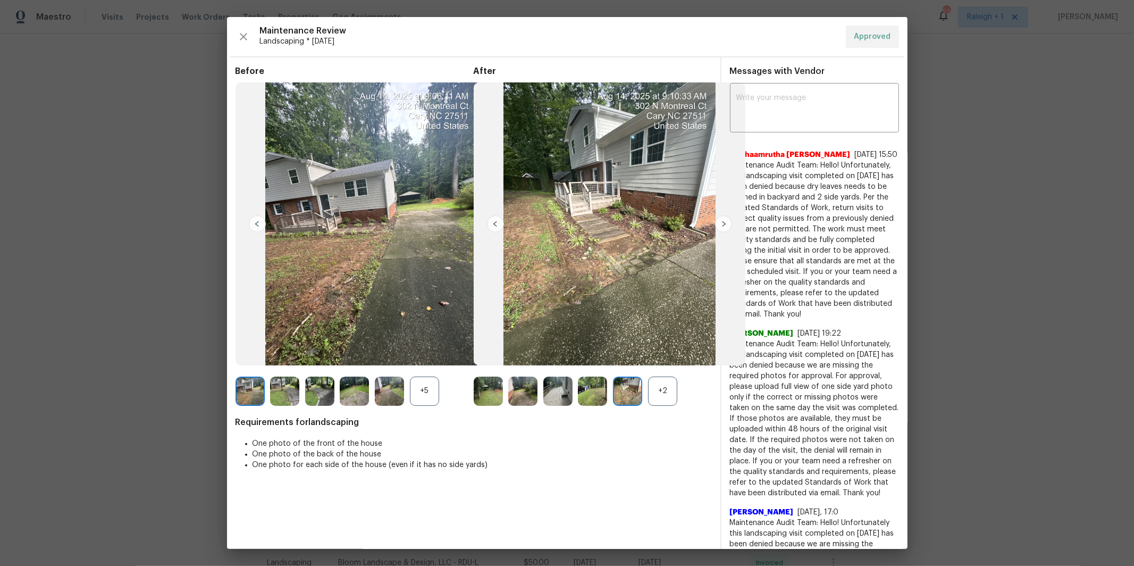
click at [723, 230] on img at bounding box center [723, 223] width 17 height 17
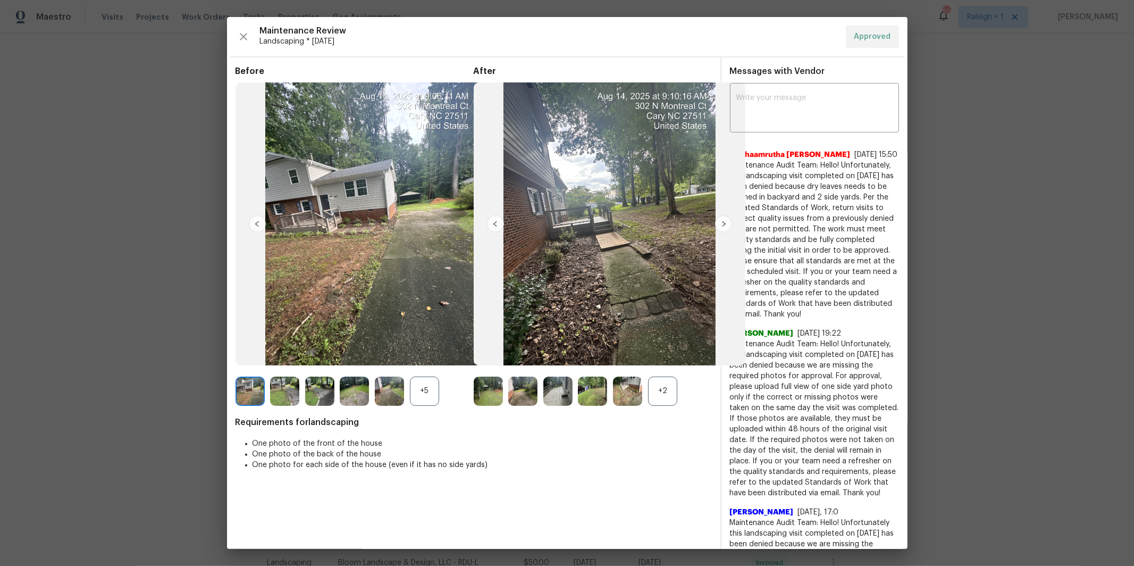
click at [725, 219] on img at bounding box center [723, 223] width 17 height 17
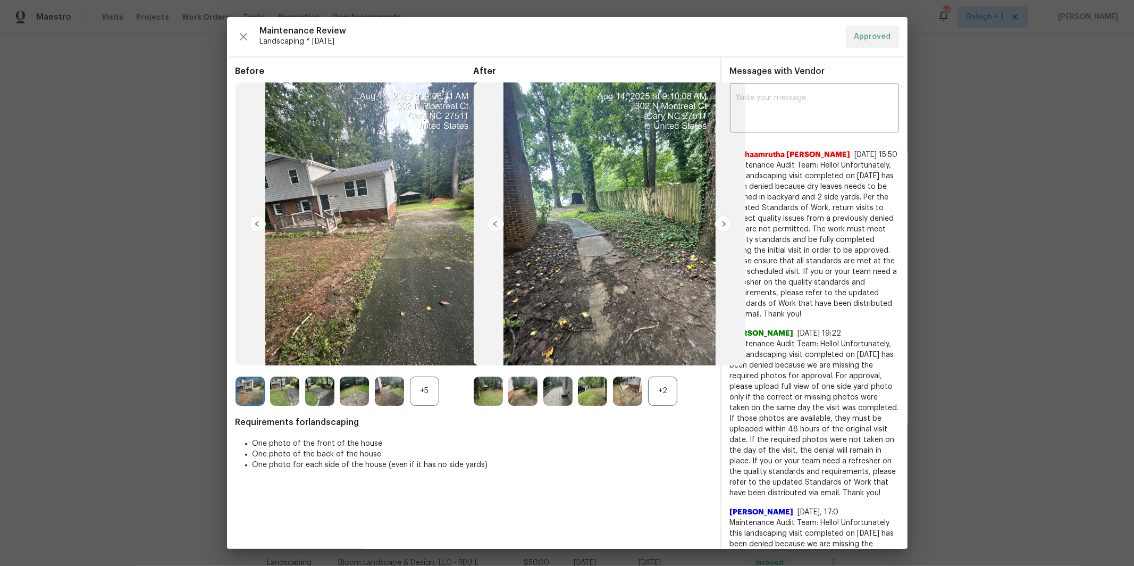
click at [725, 220] on img at bounding box center [723, 223] width 17 height 17
drag, startPoint x: 246, startPoint y: 37, endPoint x: 234, endPoint y: 53, distance: 20.2
click at [247, 37] on icon "button" at bounding box center [243, 36] width 13 height 13
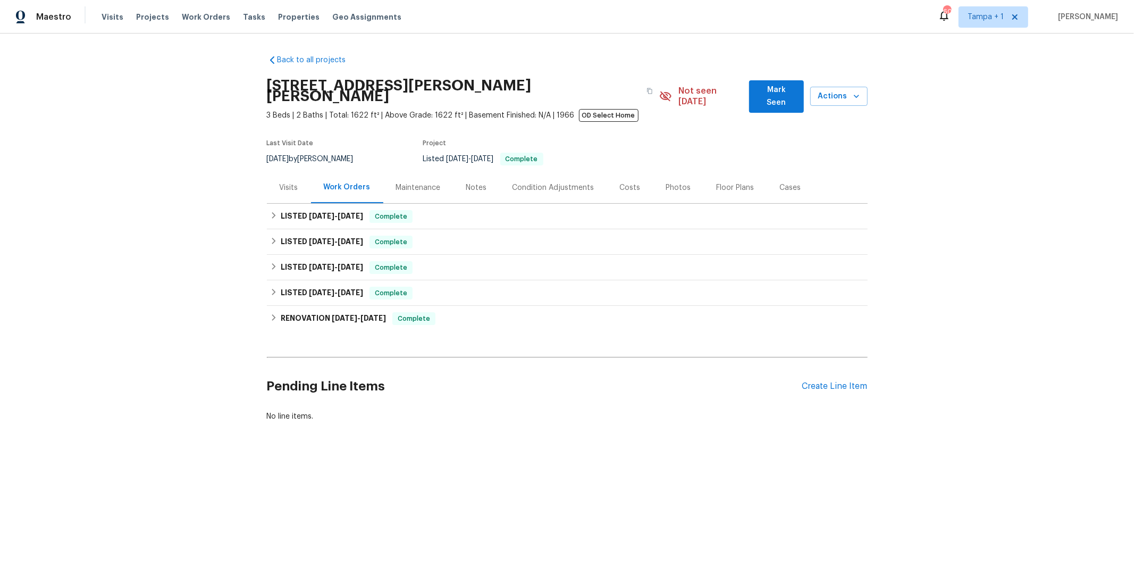
click at [418, 182] on div "Maintenance" at bounding box center [418, 187] width 45 height 11
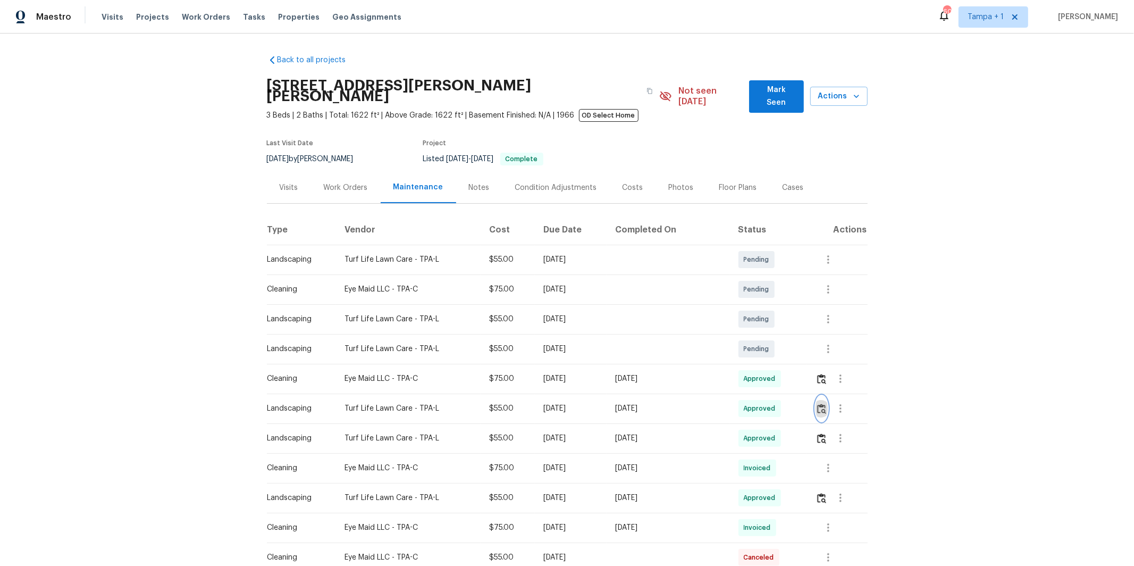
click at [825, 404] on img "button" at bounding box center [821, 409] width 9 height 10
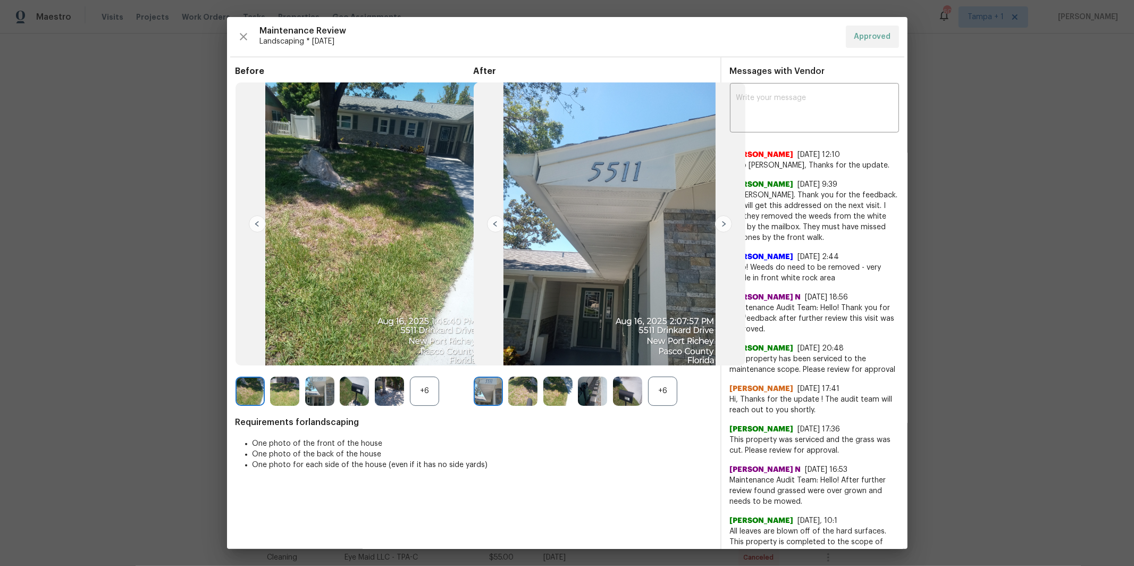
click at [722, 221] on img at bounding box center [723, 223] width 17 height 17
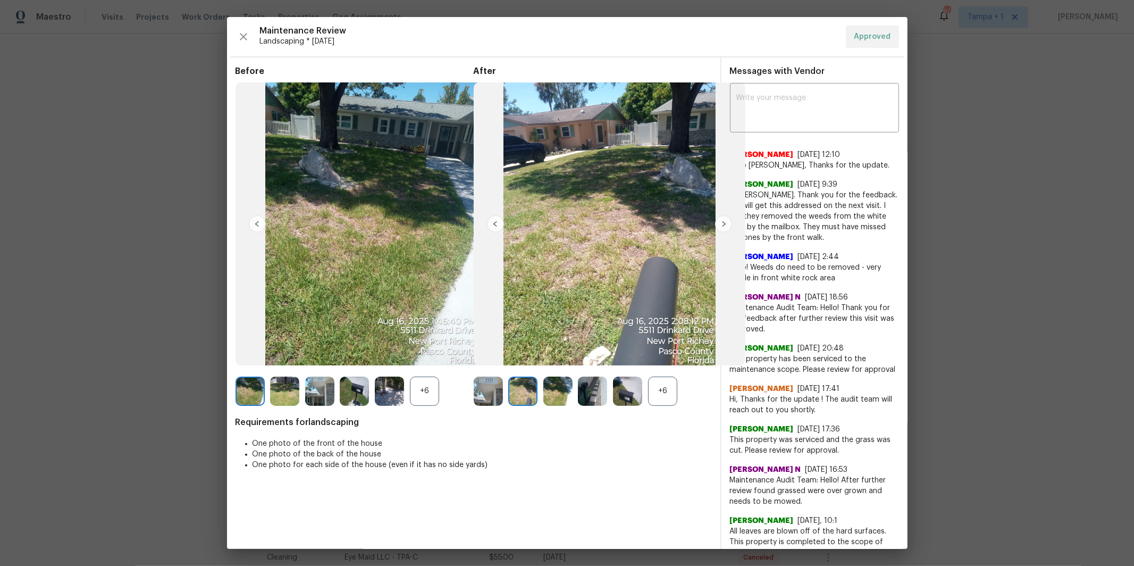
click at [723, 224] on img at bounding box center [723, 223] width 17 height 17
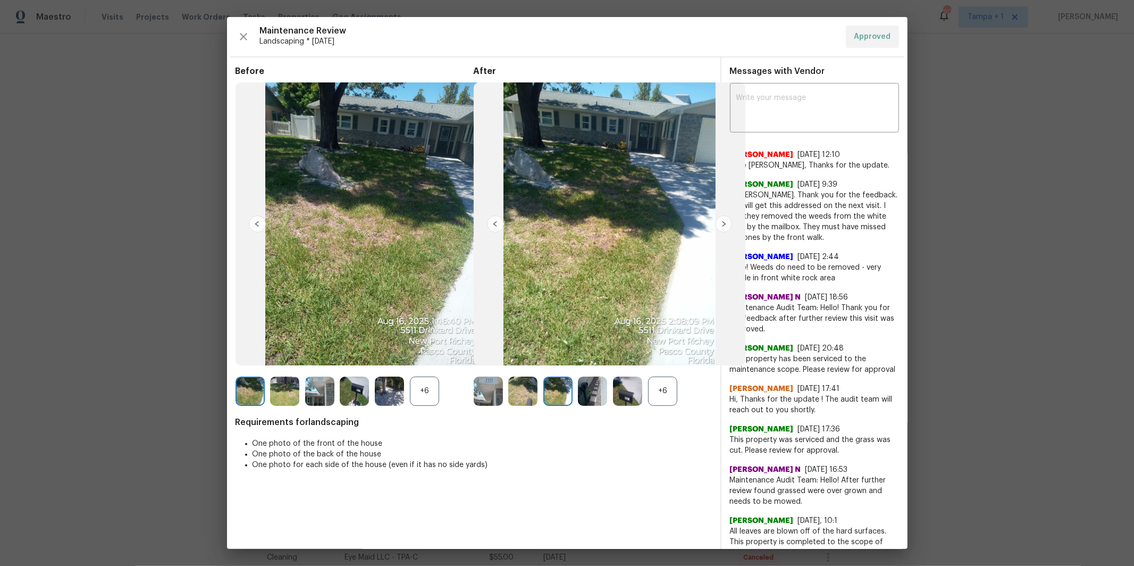
click at [723, 224] on img at bounding box center [723, 223] width 17 height 17
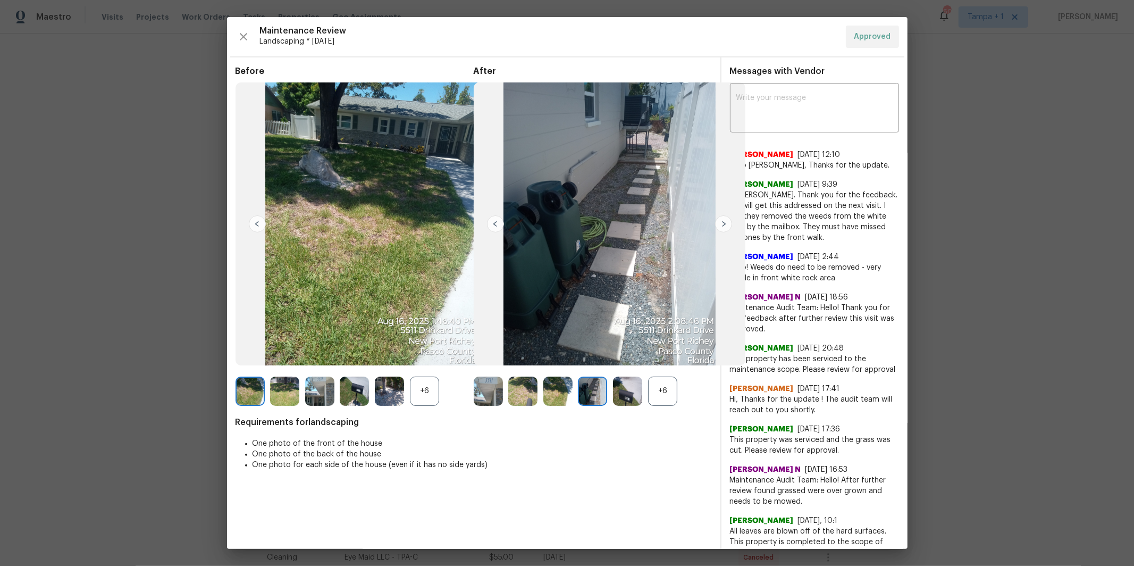
click at [724, 224] on img at bounding box center [723, 223] width 17 height 17
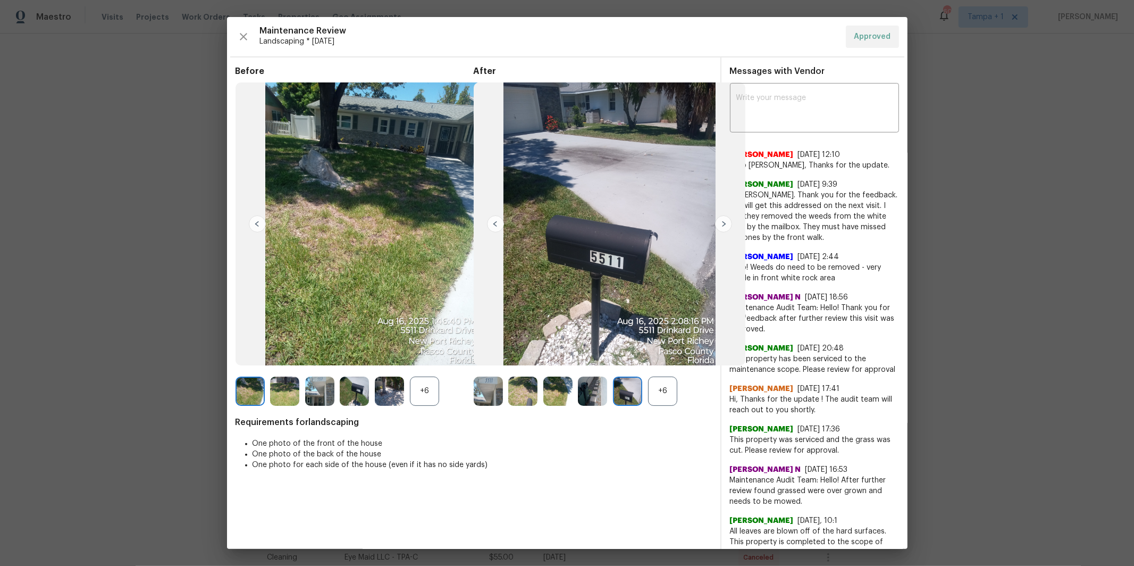
click at [724, 224] on img at bounding box center [723, 223] width 17 height 17
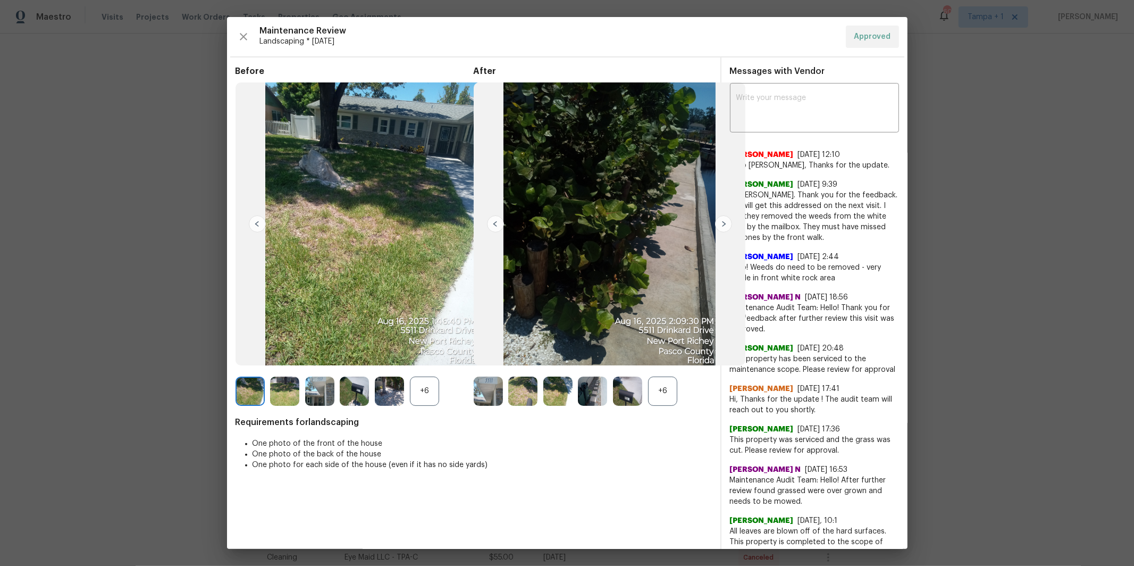
click at [724, 224] on img at bounding box center [723, 223] width 17 height 17
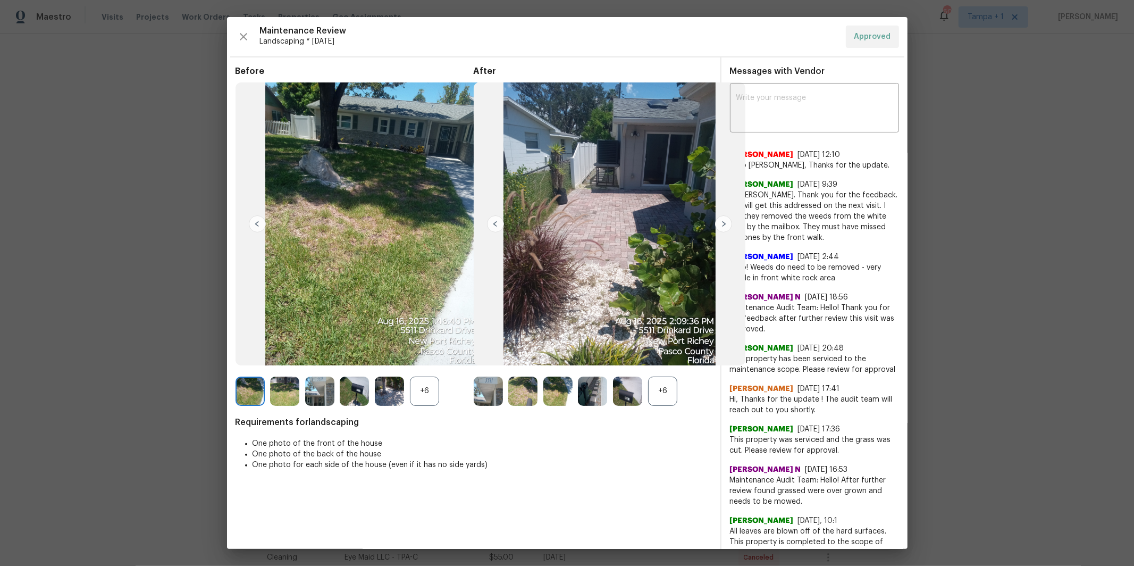
click at [724, 224] on img at bounding box center [723, 223] width 17 height 17
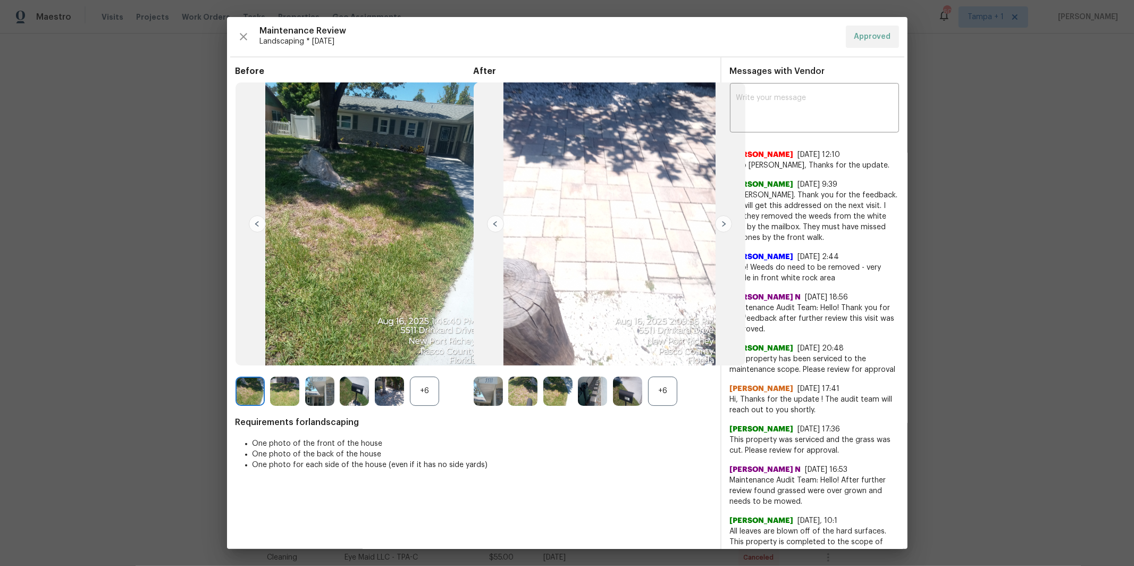
click at [724, 224] on img at bounding box center [723, 223] width 17 height 17
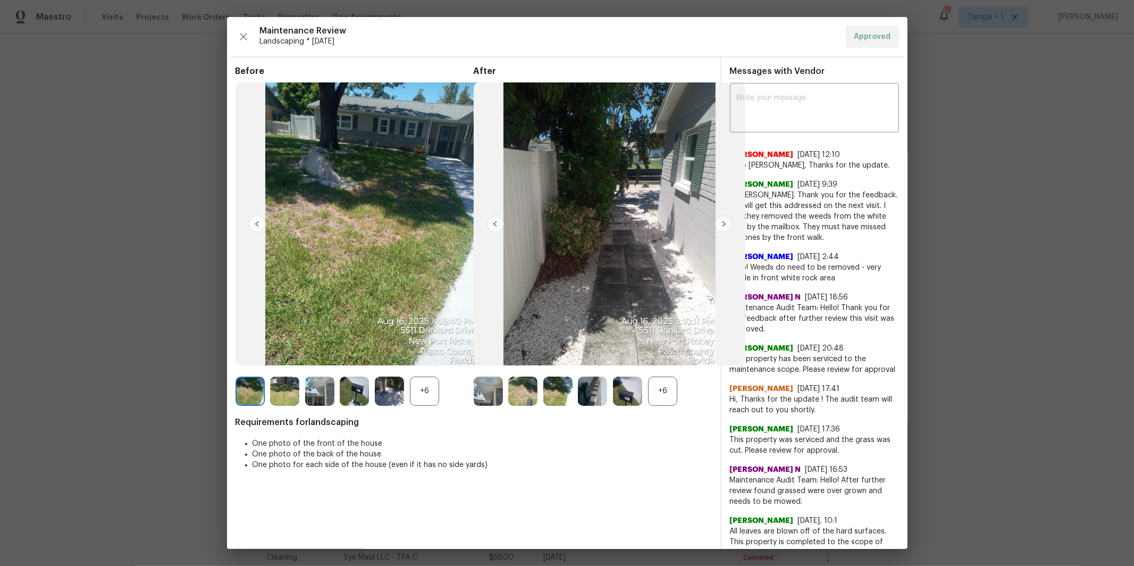
click at [725, 223] on img at bounding box center [723, 223] width 17 height 17
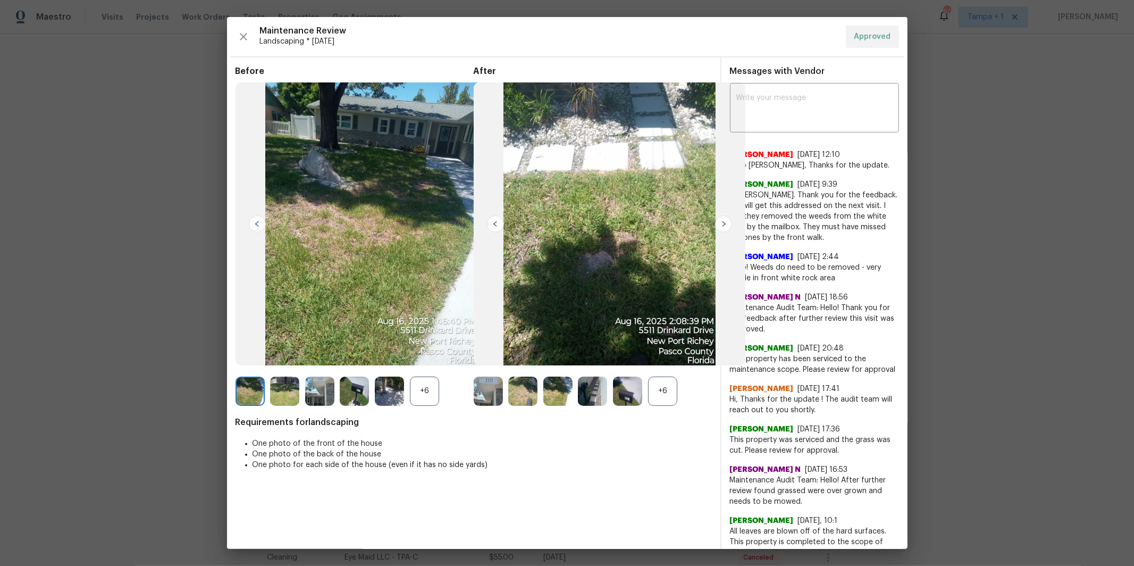
click at [725, 223] on img at bounding box center [723, 223] width 17 height 17
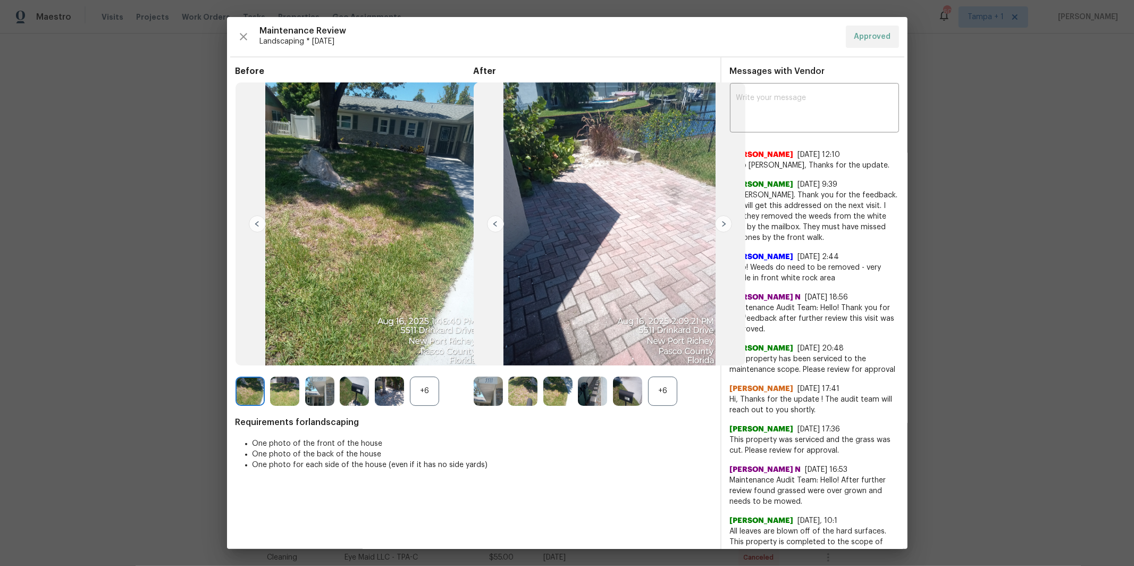
click at [725, 223] on img at bounding box center [723, 223] width 17 height 17
click at [724, 224] on img at bounding box center [723, 223] width 17 height 17
click at [721, 220] on img at bounding box center [723, 223] width 17 height 17
click at [673, 393] on div "+6" at bounding box center [662, 390] width 29 height 29
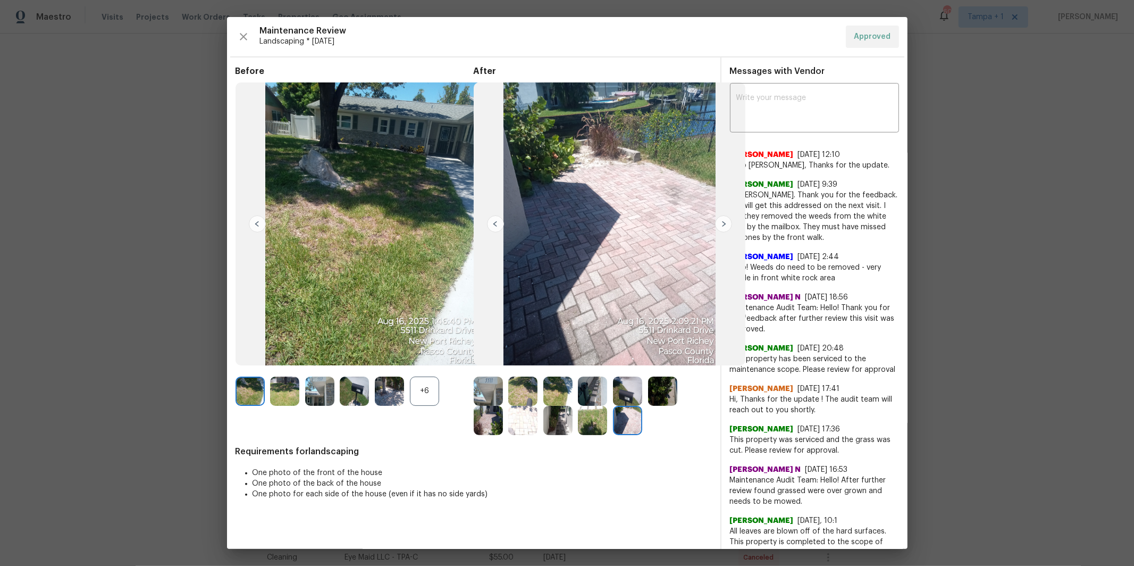
click at [625, 387] on img at bounding box center [627, 390] width 29 height 29
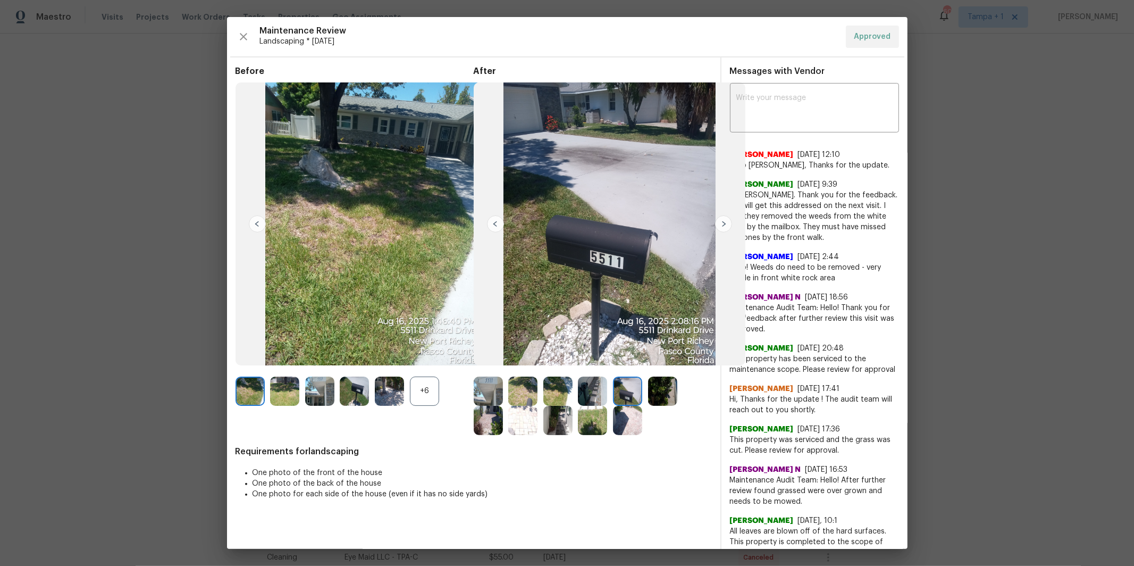
click at [719, 224] on img at bounding box center [723, 223] width 17 height 17
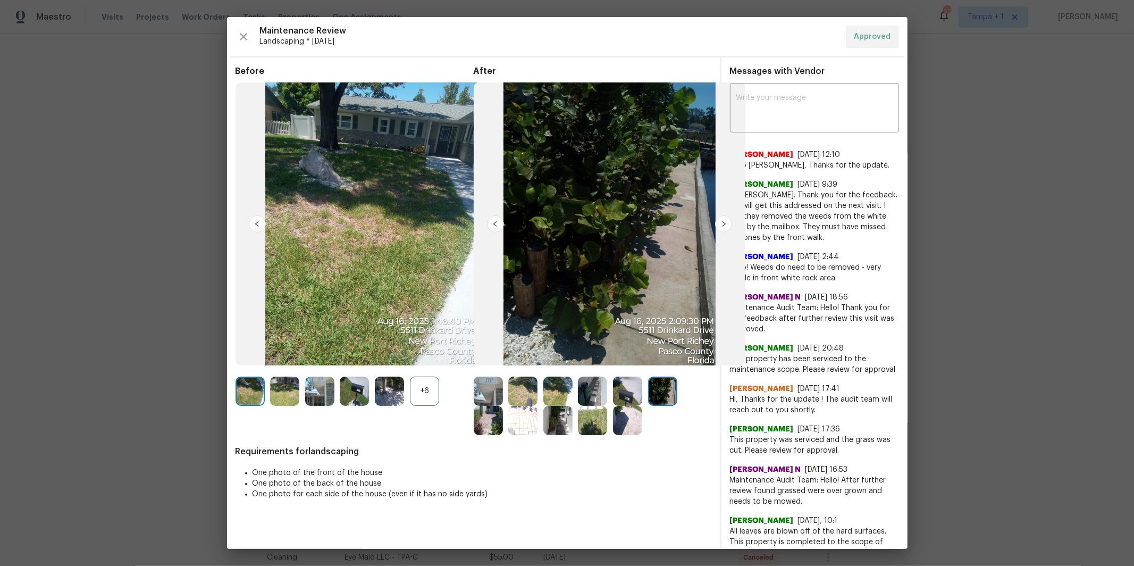
click at [723, 222] on img at bounding box center [723, 223] width 17 height 17
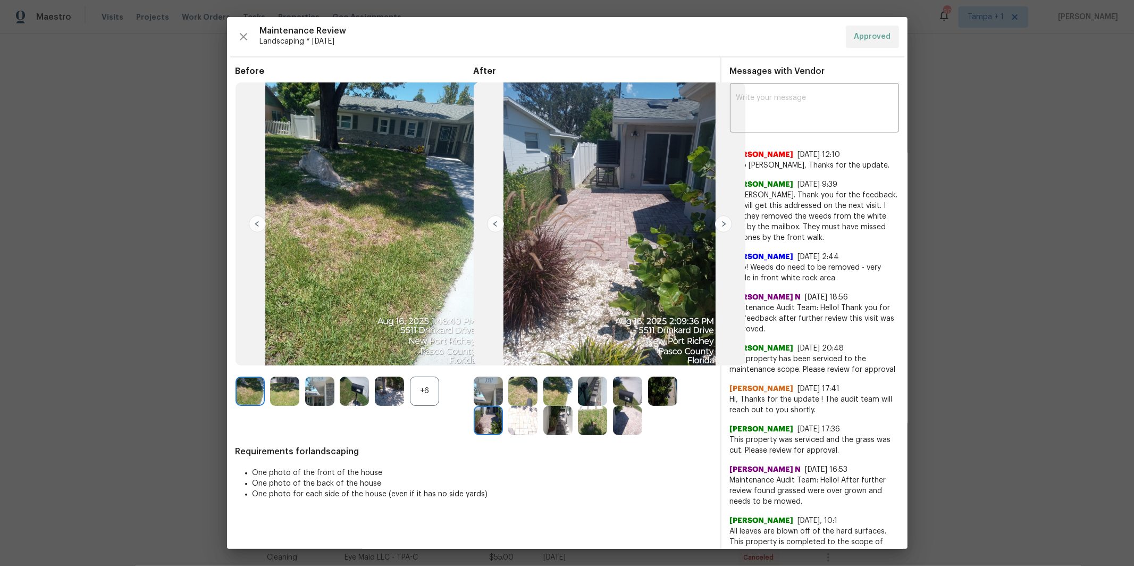
click at [723, 223] on img at bounding box center [723, 223] width 17 height 17
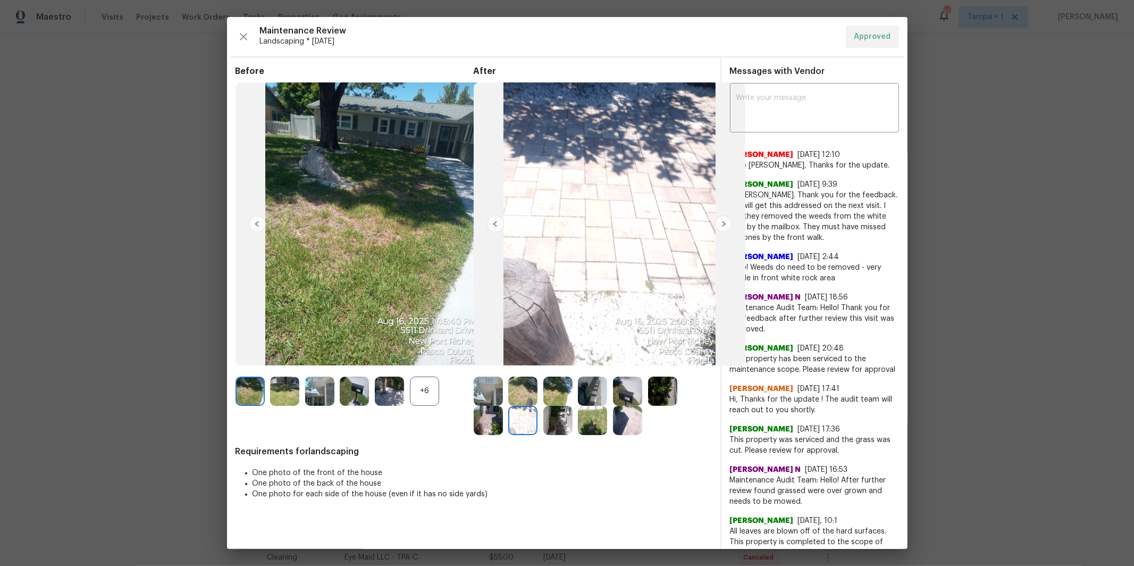
click at [723, 223] on img at bounding box center [723, 223] width 17 height 17
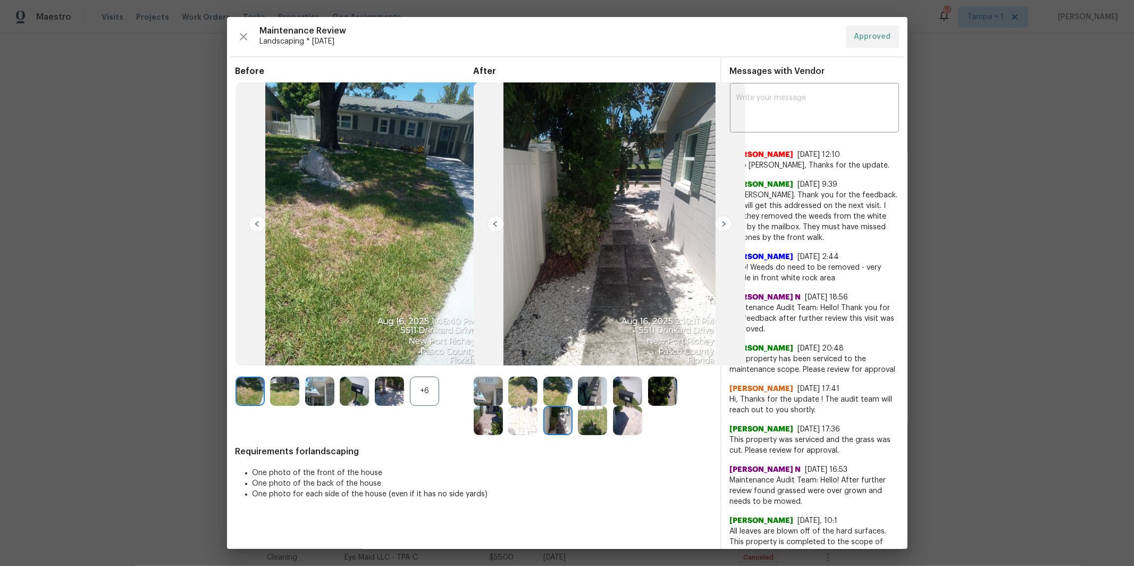
click at [723, 223] on img at bounding box center [723, 223] width 17 height 17
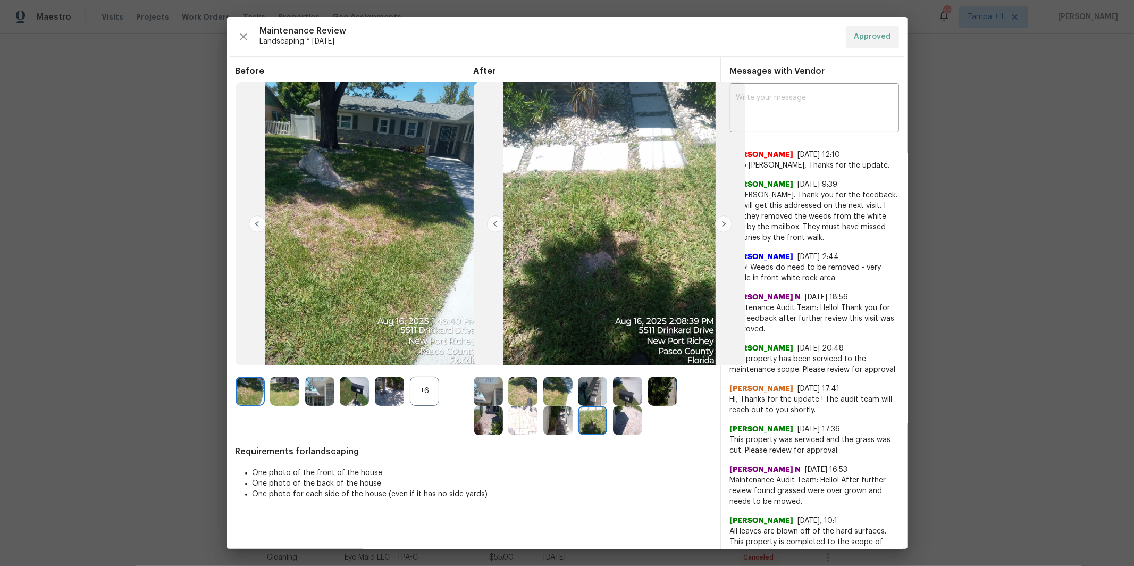
click at [722, 225] on img at bounding box center [723, 223] width 17 height 17
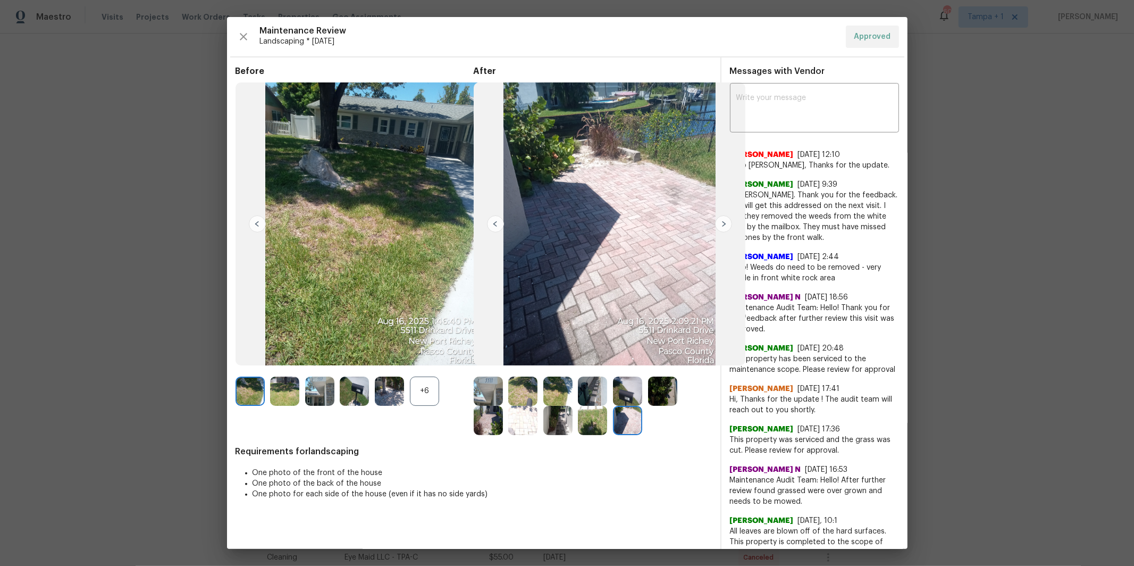
click at [722, 225] on img at bounding box center [723, 223] width 17 height 17
click at [497, 223] on img at bounding box center [495, 223] width 17 height 17
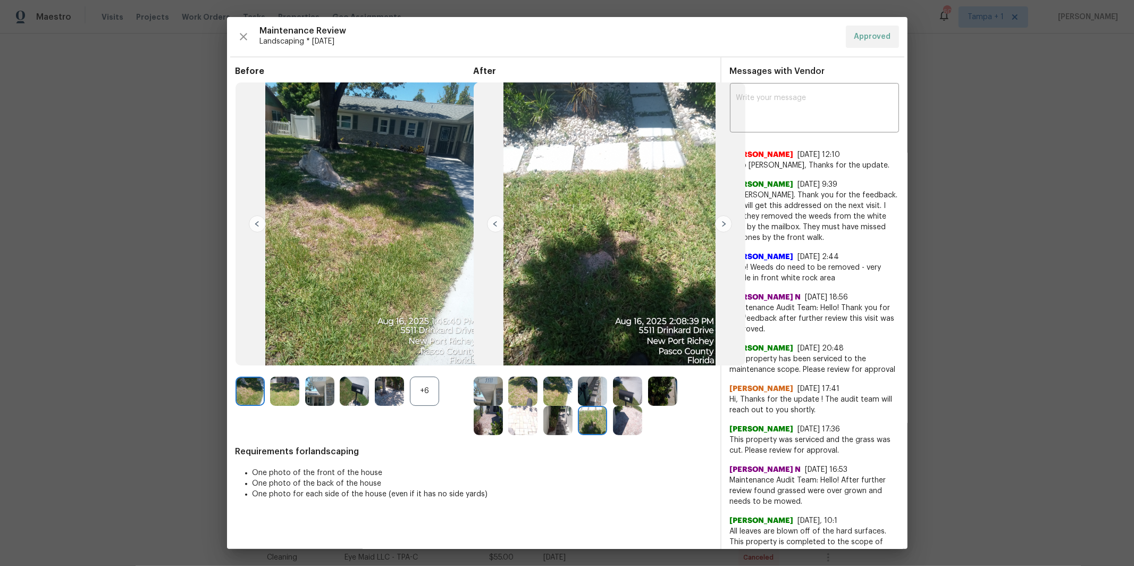
click at [494, 224] on img at bounding box center [495, 223] width 17 height 17
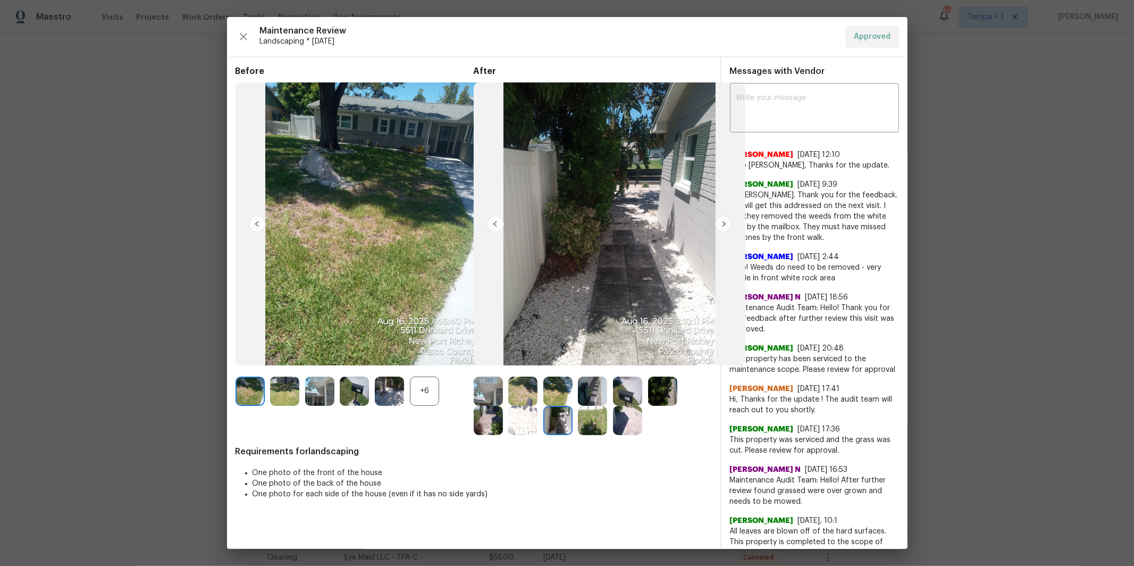
click at [494, 224] on img at bounding box center [495, 223] width 17 height 17
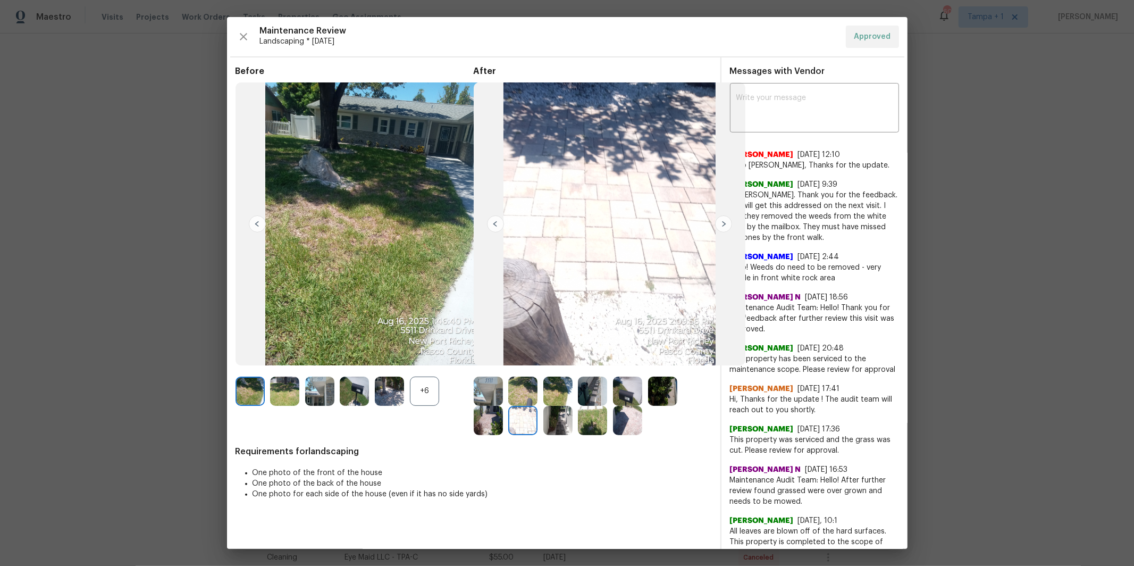
click at [494, 224] on img at bounding box center [495, 223] width 17 height 17
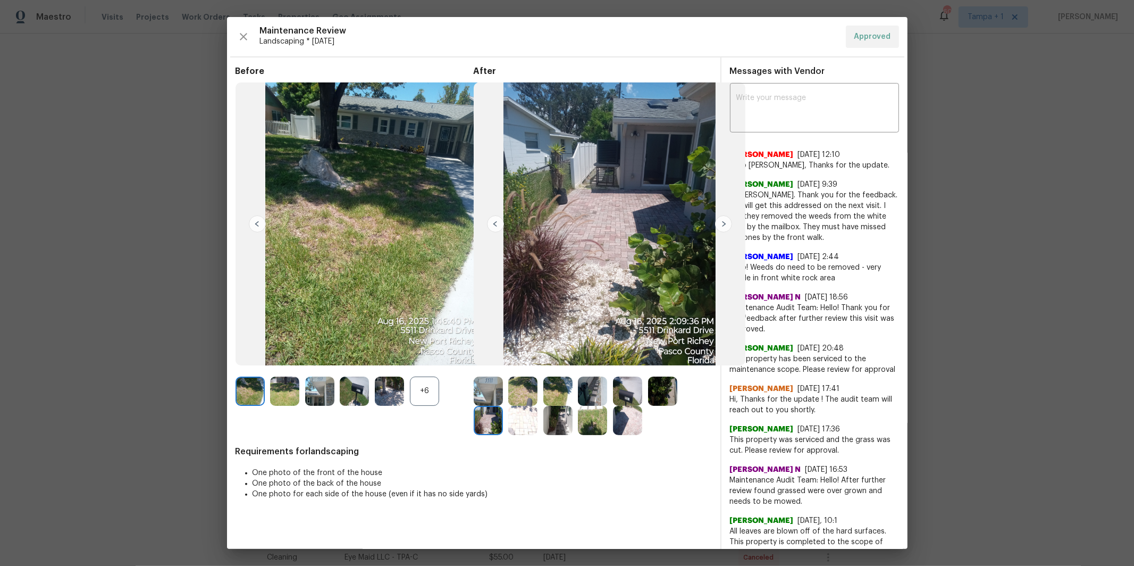
click at [490, 218] on img at bounding box center [495, 223] width 17 height 17
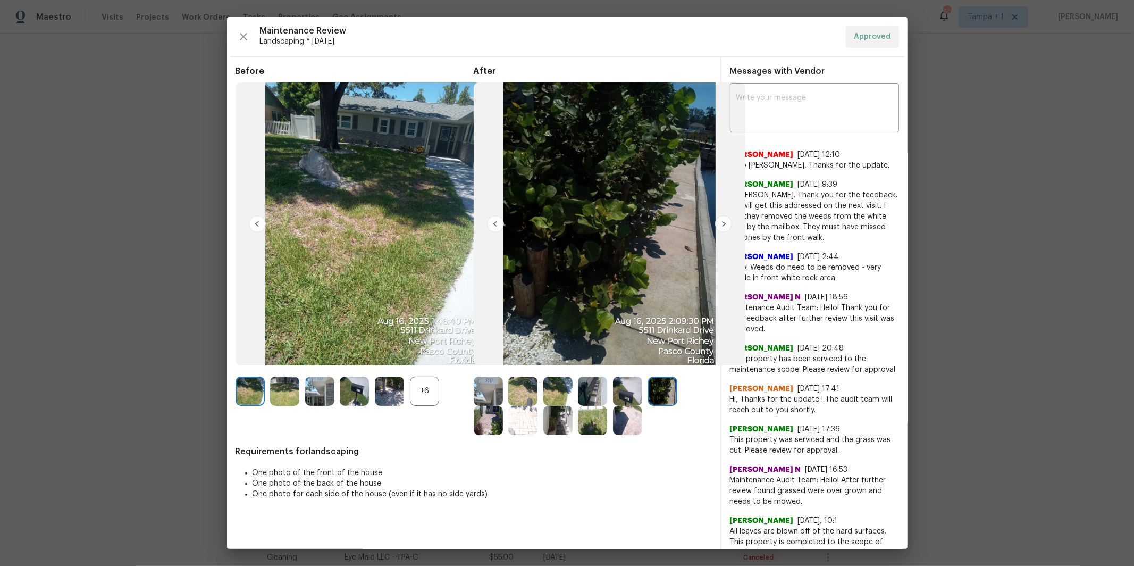
click at [493, 223] on img at bounding box center [495, 223] width 17 height 17
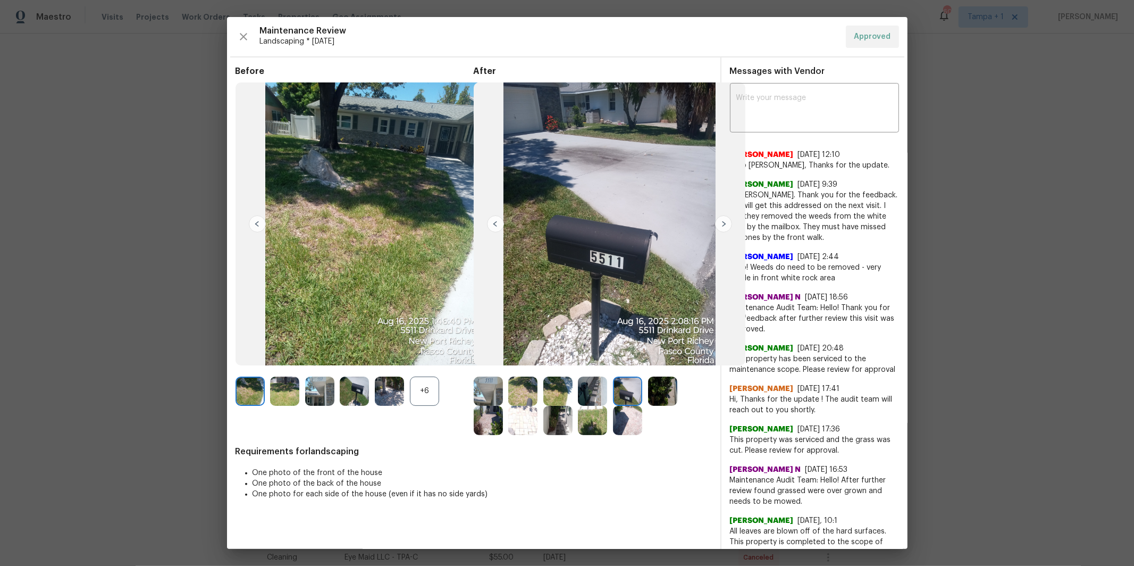
click at [719, 216] on img at bounding box center [723, 223] width 17 height 17
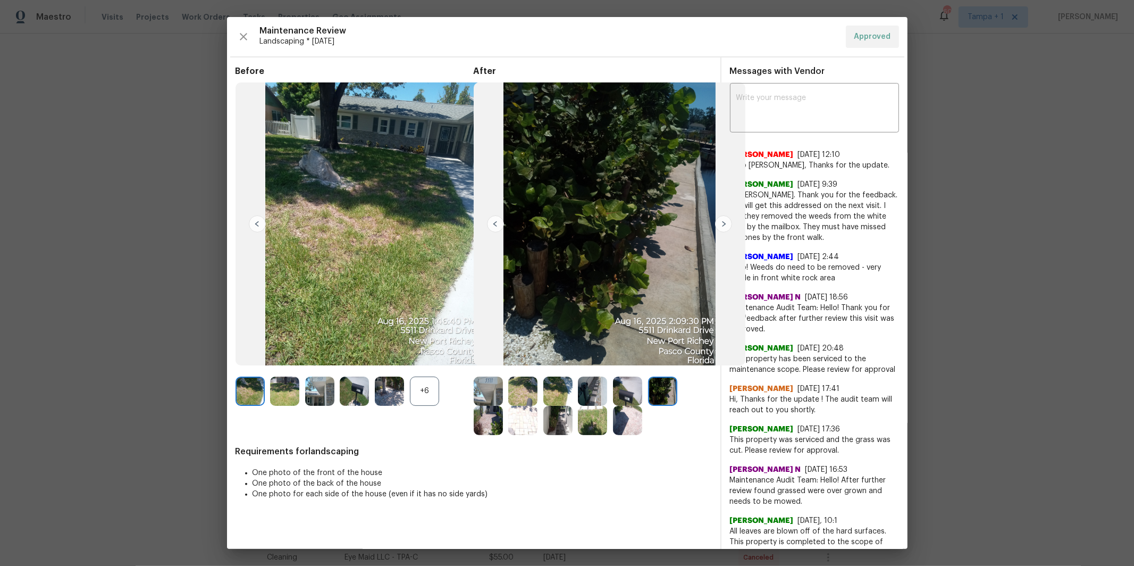
click at [721, 219] on img at bounding box center [723, 223] width 17 height 17
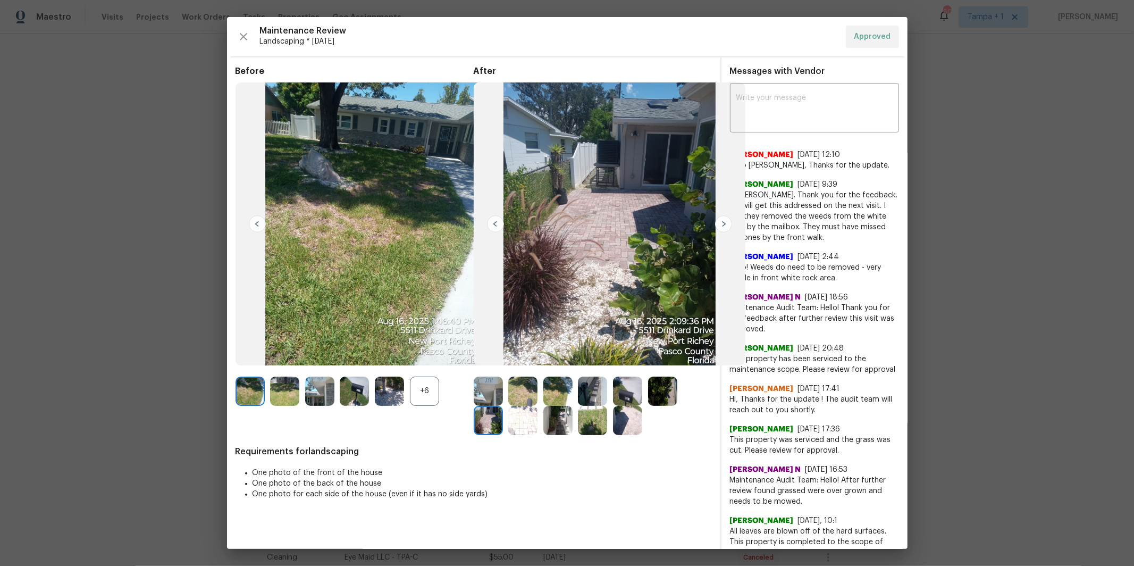
click at [721, 220] on img at bounding box center [723, 223] width 17 height 17
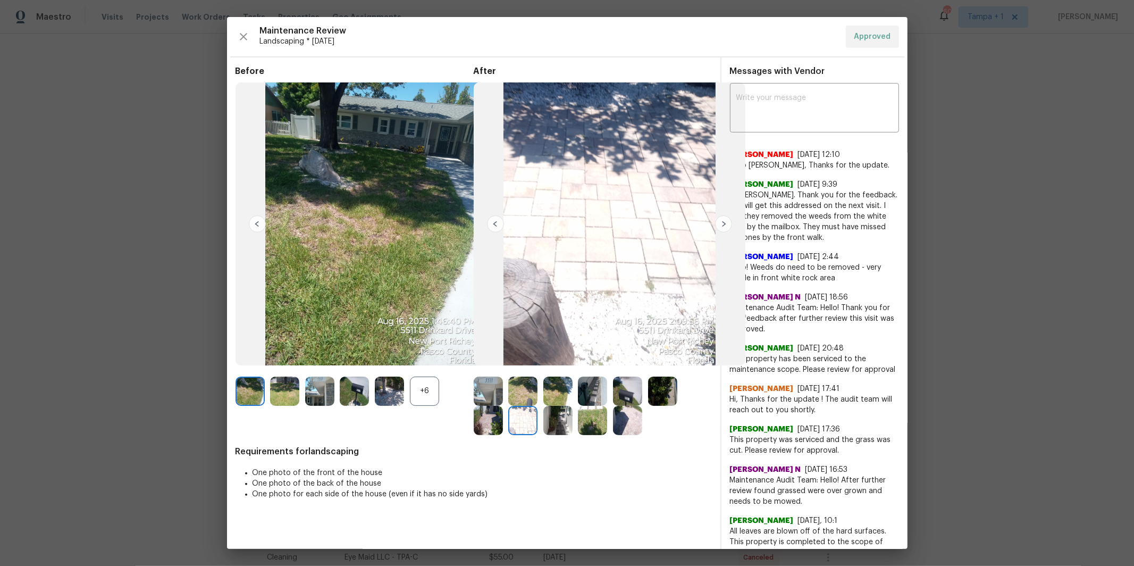
click at [721, 220] on img at bounding box center [723, 223] width 17 height 17
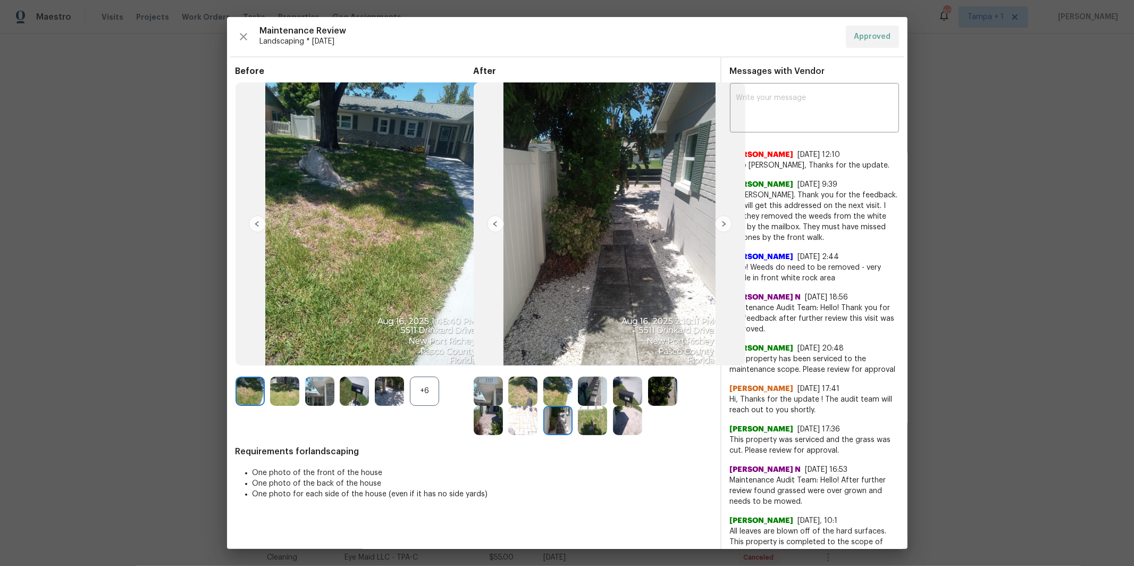
click at [721, 220] on img at bounding box center [723, 223] width 17 height 17
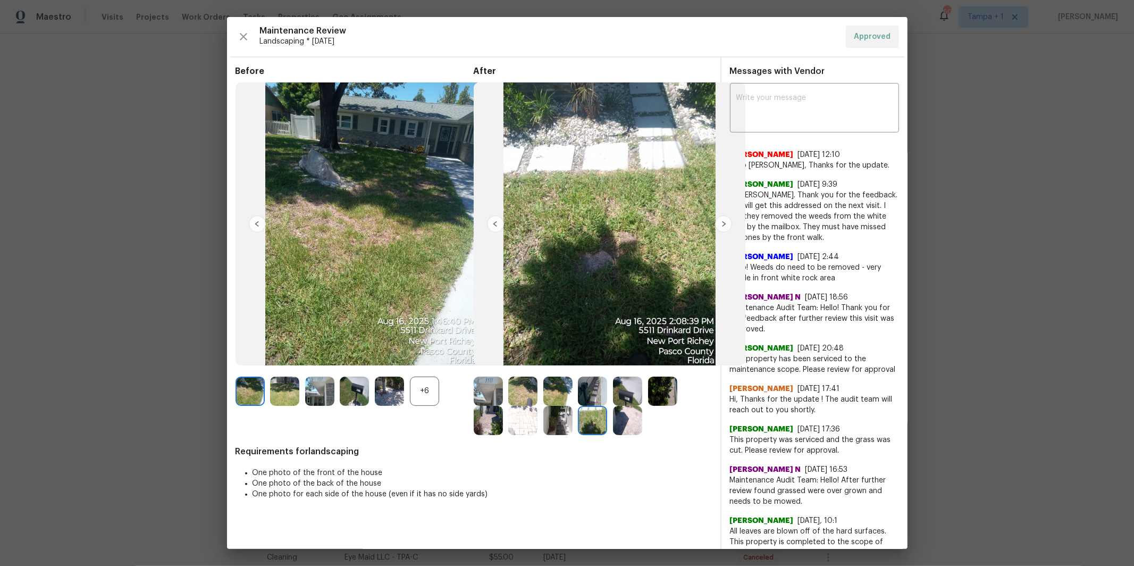
click at [721, 220] on img at bounding box center [723, 223] width 17 height 17
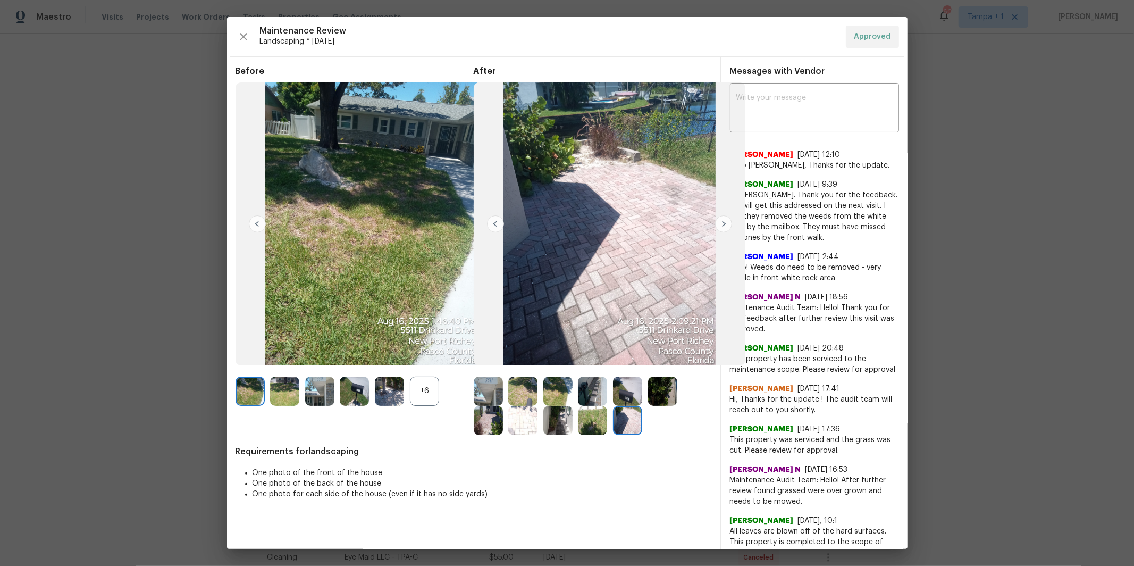
click at [721, 220] on img at bounding box center [723, 223] width 17 height 17
click at [494, 222] on img at bounding box center [495, 223] width 17 height 17
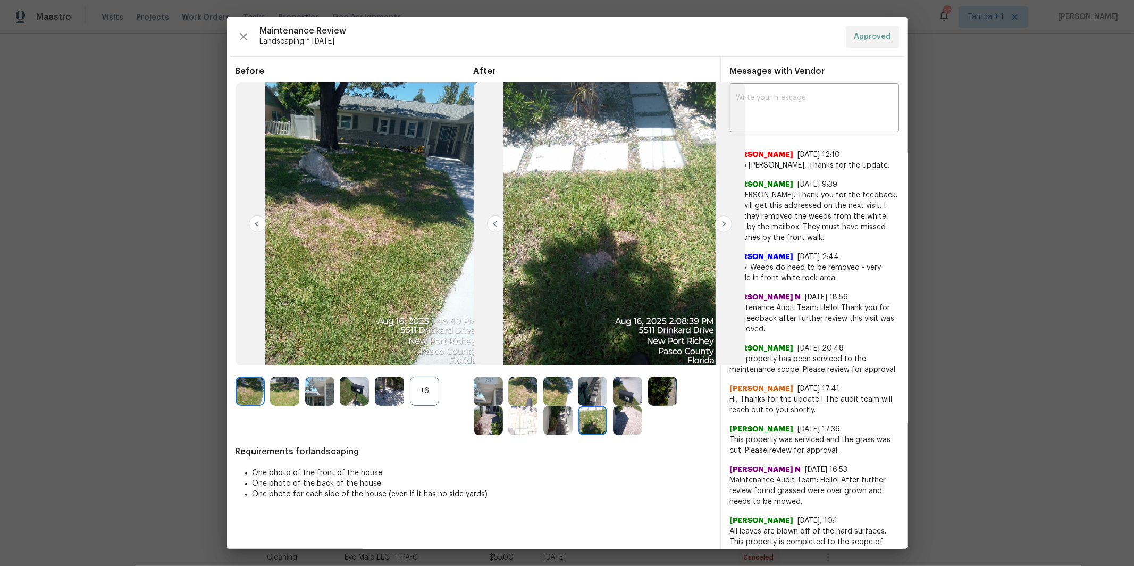
click at [495, 222] on img at bounding box center [495, 223] width 17 height 17
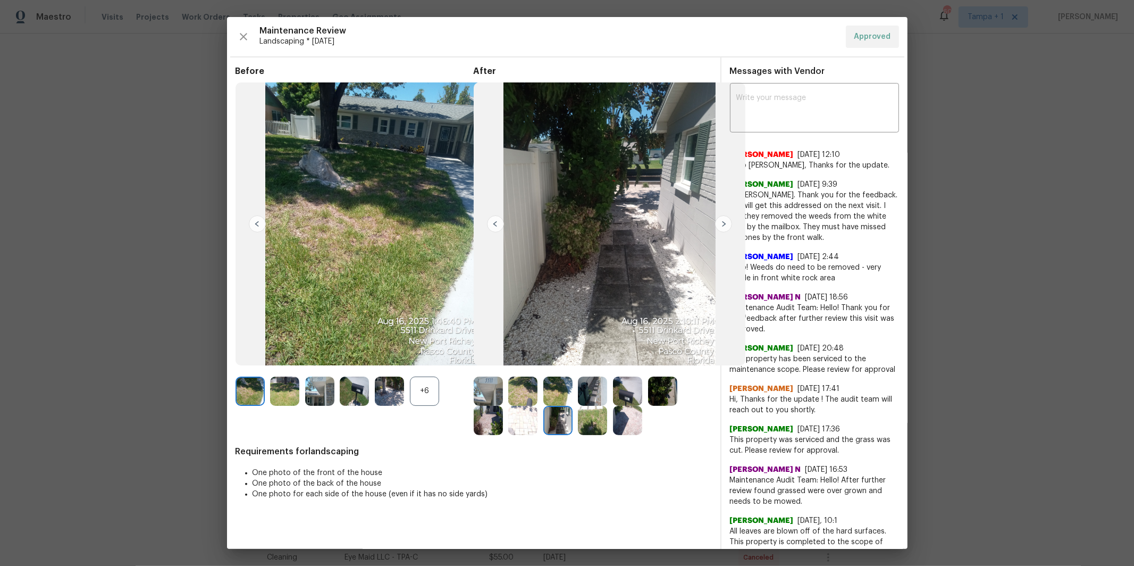
click at [495, 222] on img at bounding box center [495, 223] width 17 height 17
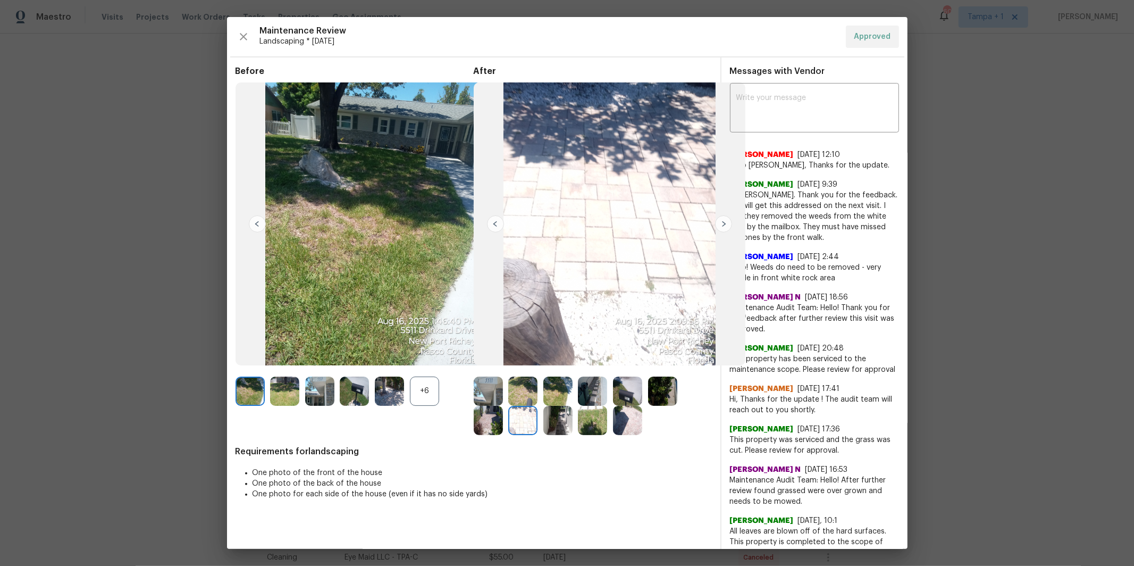
click at [719, 219] on img at bounding box center [723, 223] width 17 height 17
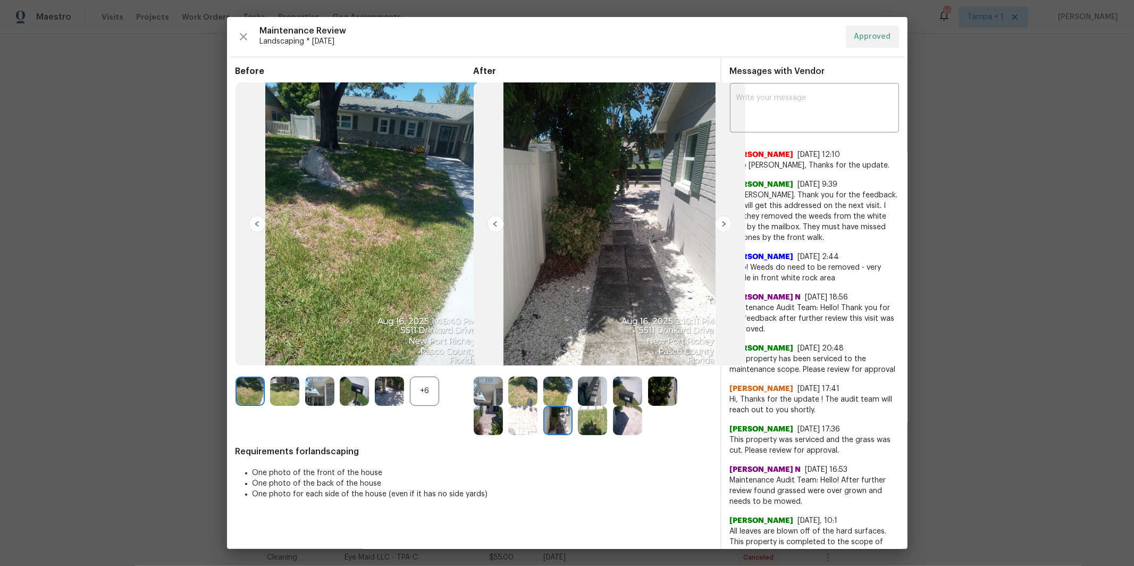
click at [499, 226] on img at bounding box center [495, 223] width 17 height 17
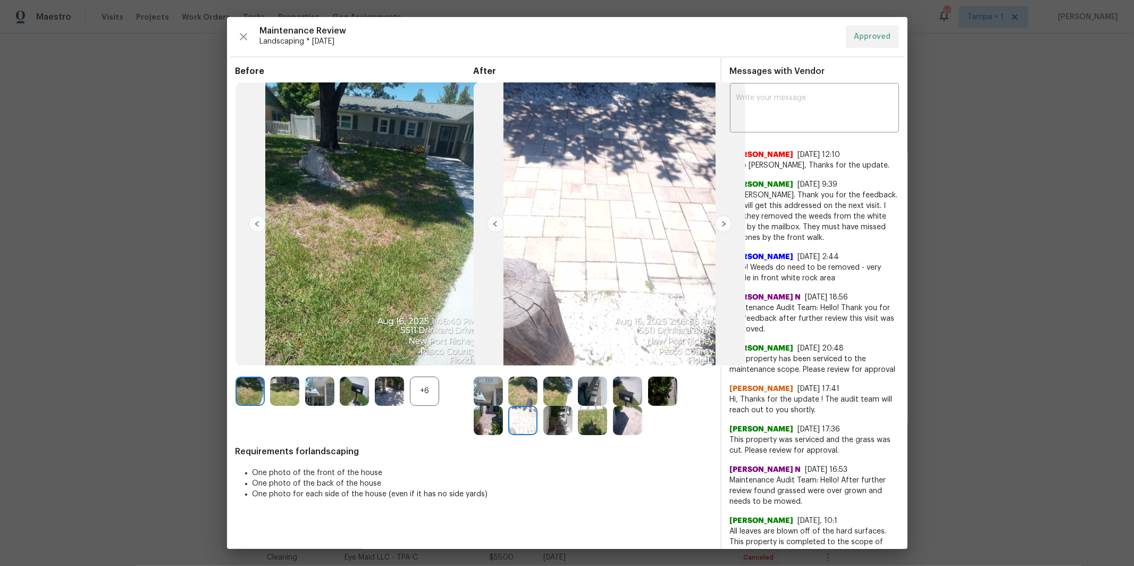
click at [499, 226] on img at bounding box center [495, 223] width 17 height 17
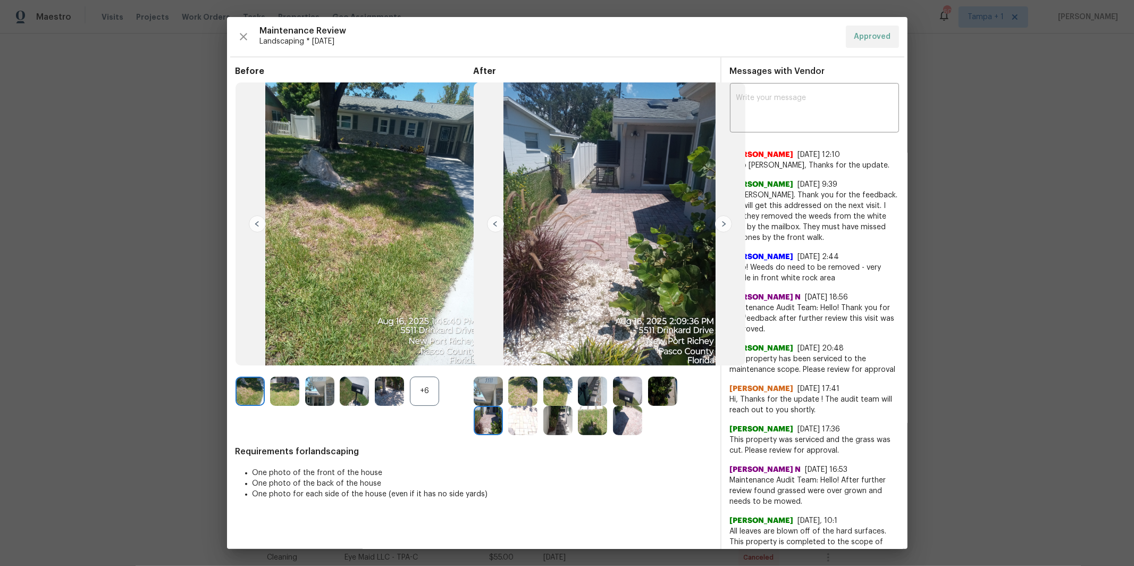
click at [499, 225] on img at bounding box center [495, 223] width 17 height 17
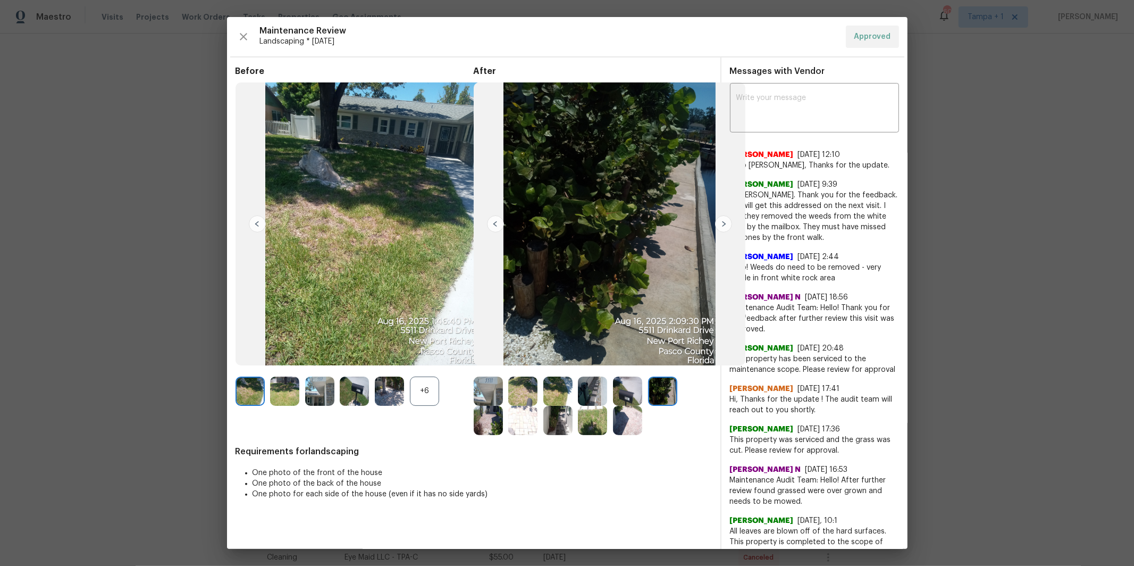
click at [497, 227] on img at bounding box center [495, 223] width 17 height 17
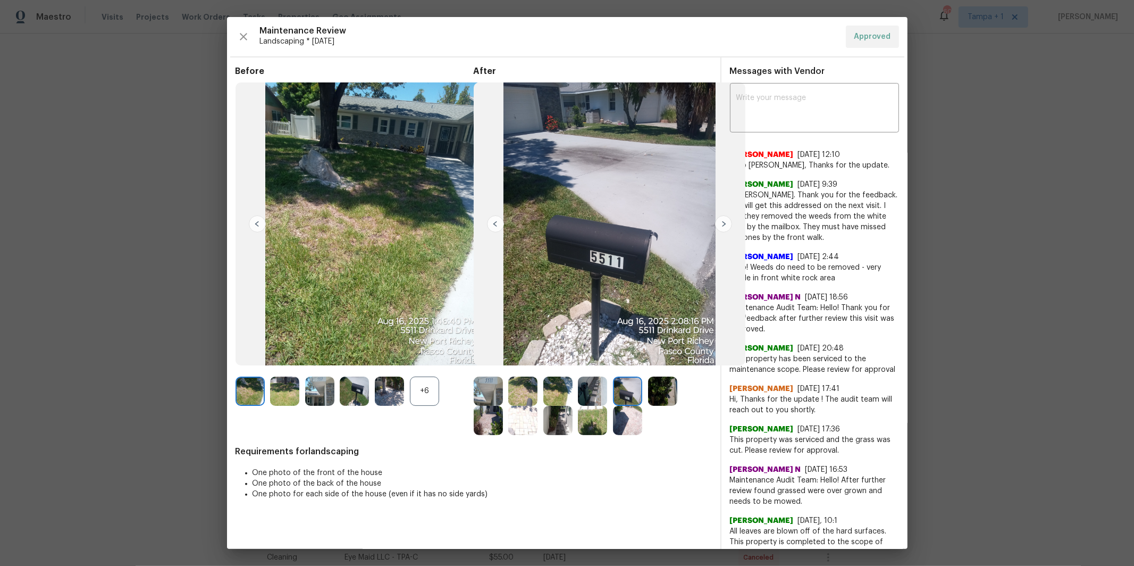
click at [497, 227] on img at bounding box center [495, 223] width 17 height 17
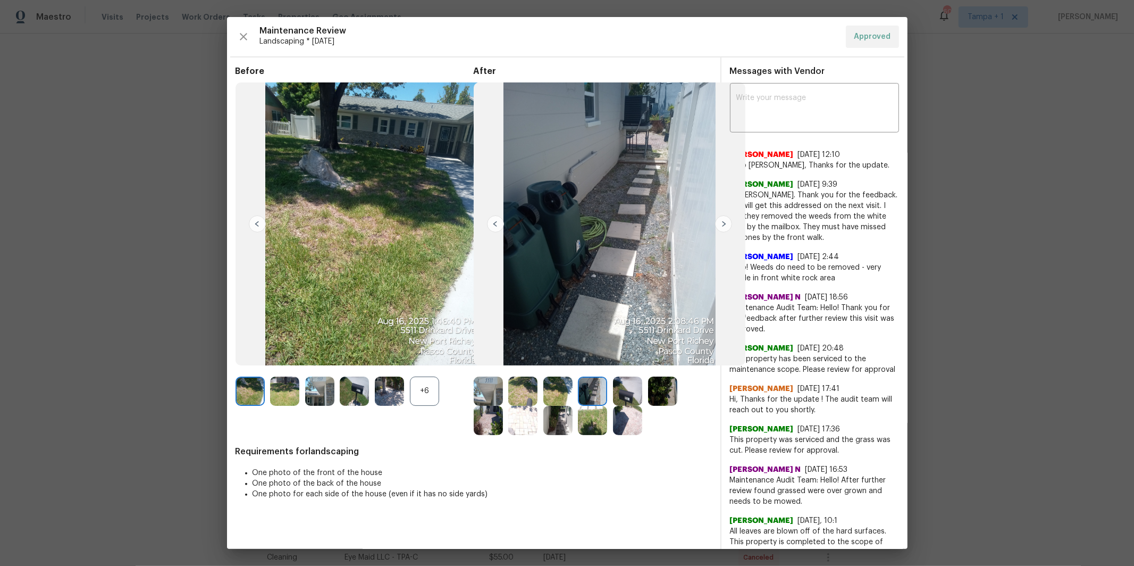
click at [728, 225] on img at bounding box center [723, 223] width 17 height 17
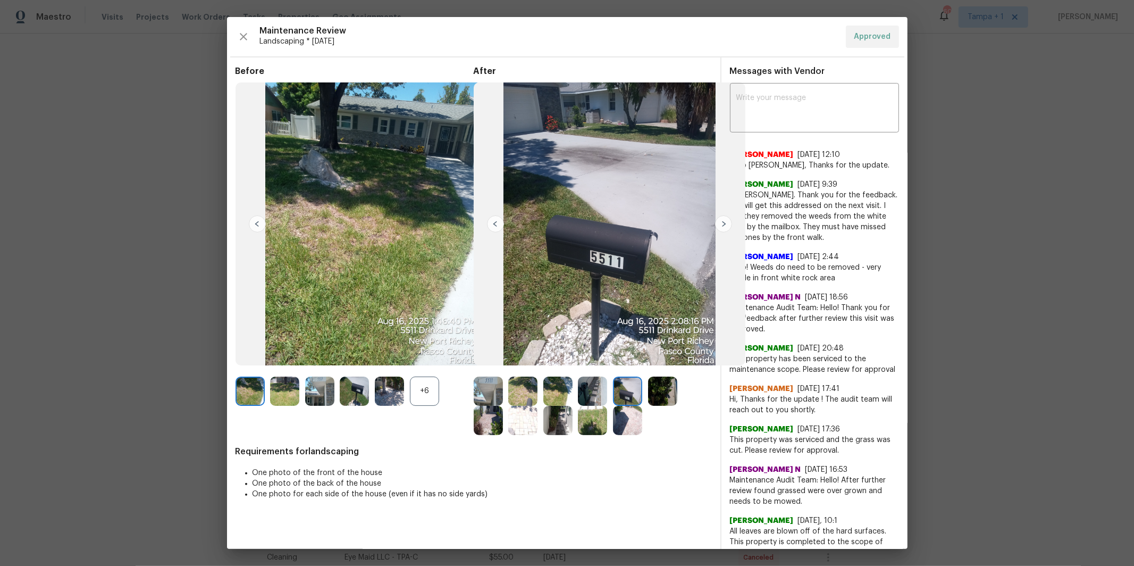
click at [719, 226] on img at bounding box center [723, 223] width 17 height 17
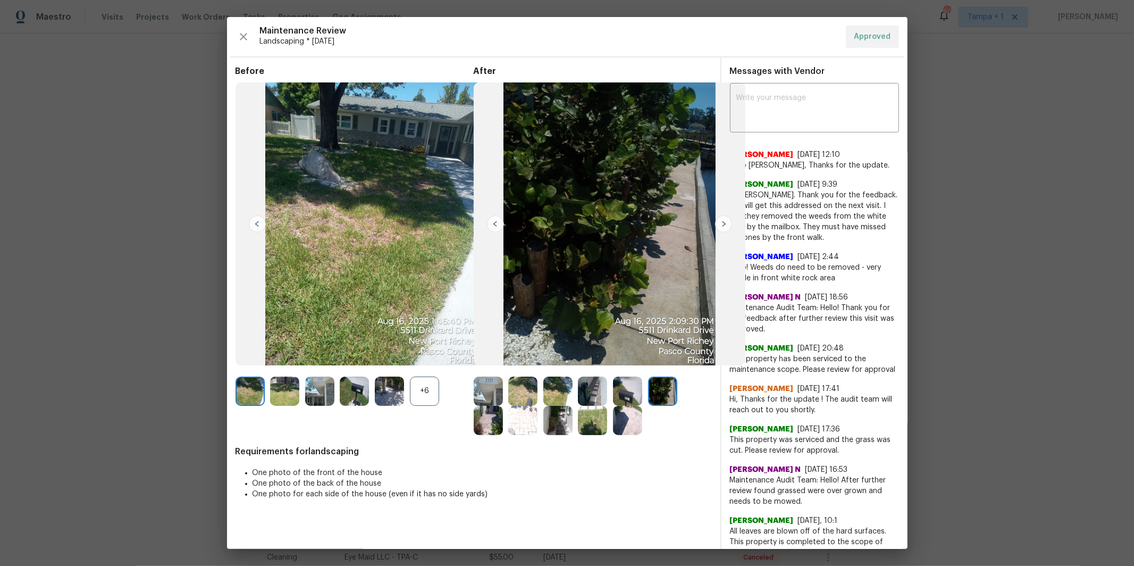
click at [722, 225] on img at bounding box center [723, 223] width 17 height 17
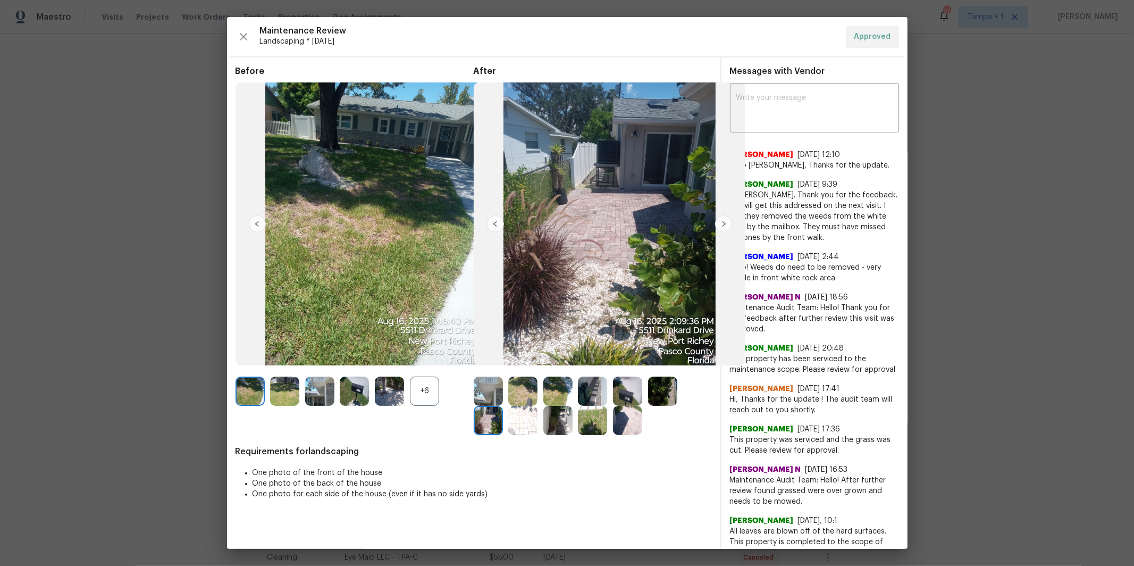
click at [722, 225] on img at bounding box center [723, 223] width 17 height 17
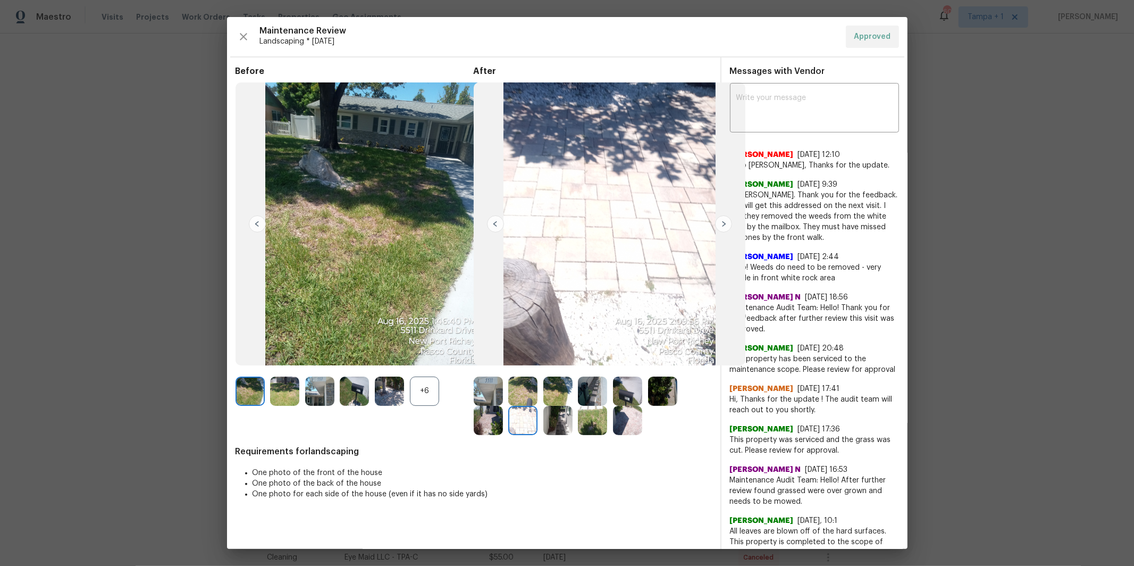
click at [722, 225] on img at bounding box center [723, 223] width 17 height 17
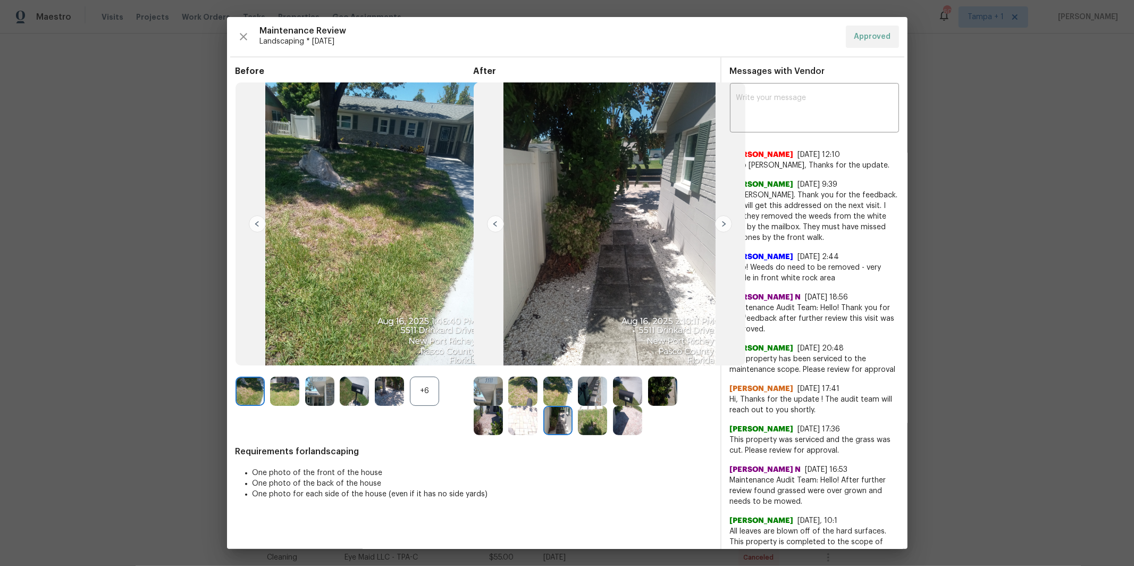
click at [722, 225] on img at bounding box center [723, 223] width 17 height 17
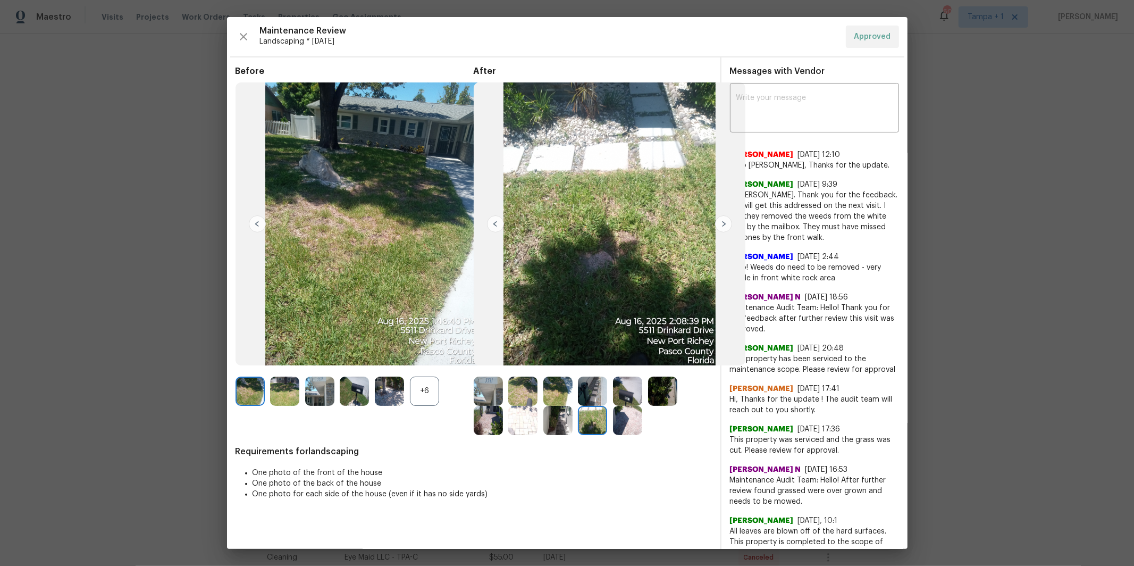
click at [722, 225] on img at bounding box center [723, 223] width 17 height 17
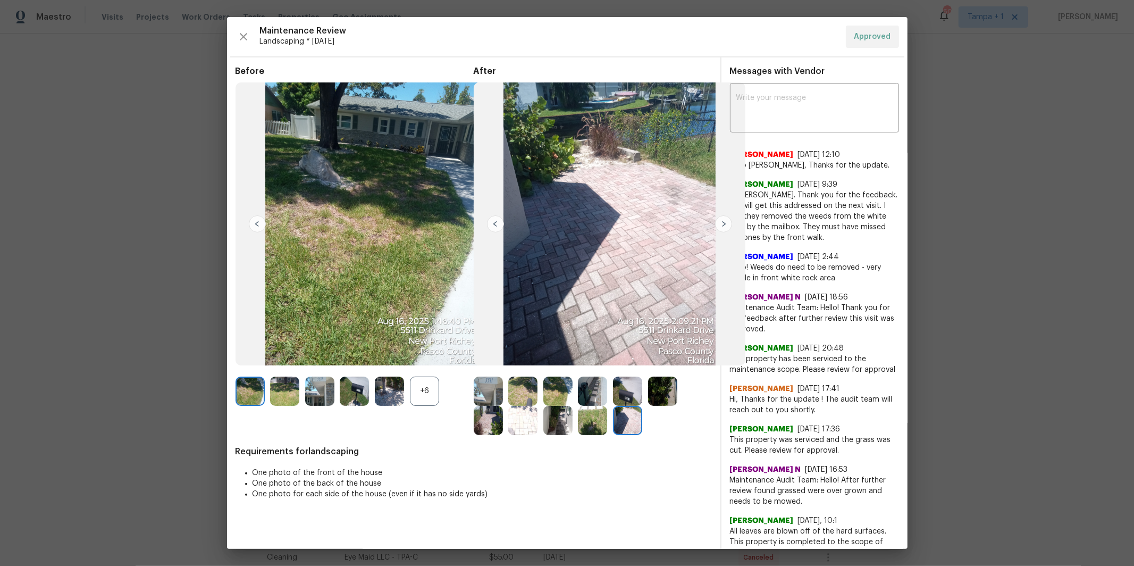
click at [722, 225] on img at bounding box center [723, 223] width 17 height 17
click at [722, 227] on img at bounding box center [723, 223] width 17 height 17
click at [722, 226] on img at bounding box center [723, 223] width 17 height 17
click at [723, 225] on img at bounding box center [723, 223] width 17 height 17
drag, startPoint x: 723, startPoint y: 225, endPoint x: 717, endPoint y: 230, distance: 7.5
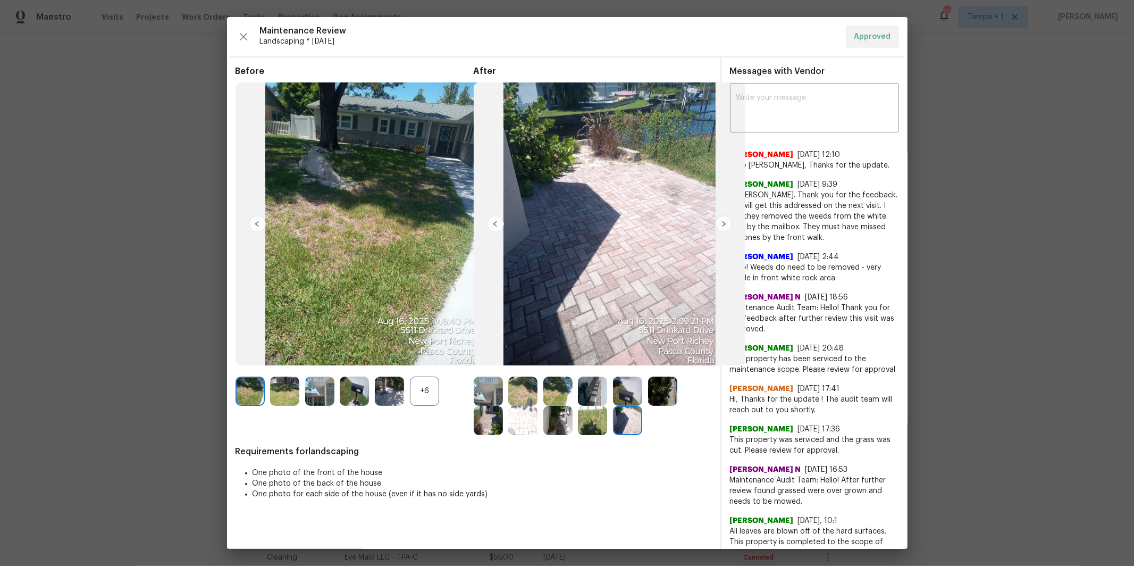
click at [723, 225] on img at bounding box center [723, 223] width 17 height 17
click at [721, 228] on img at bounding box center [723, 223] width 17 height 17
